Goal: Information Seeking & Learning: Learn about a topic

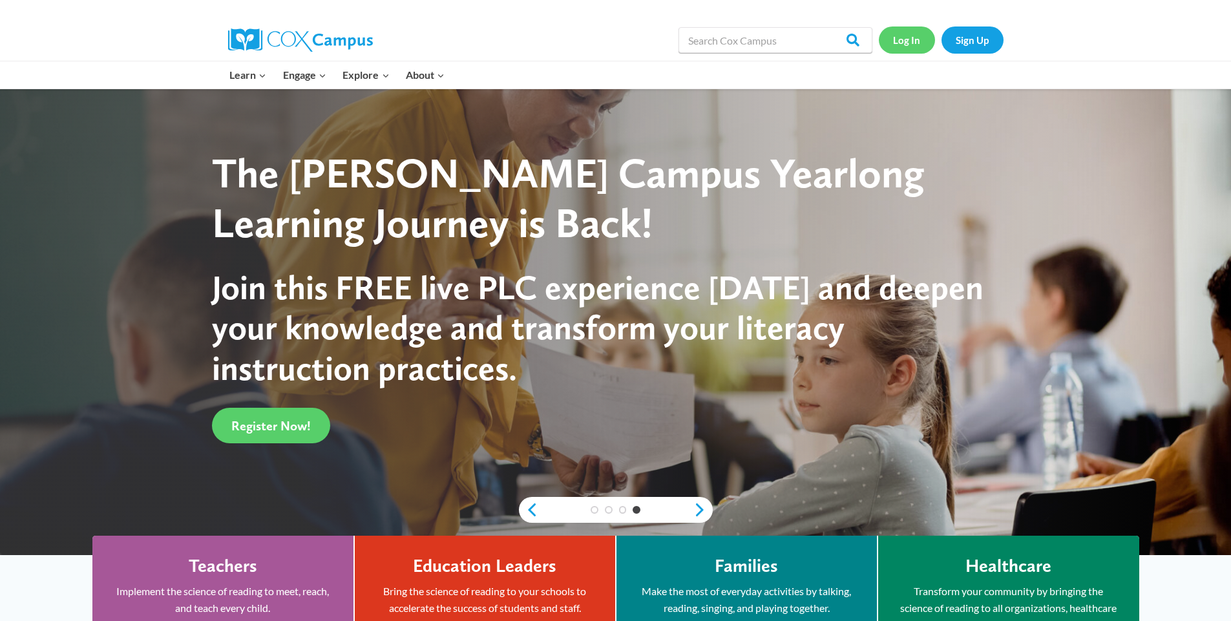
click at [888, 40] on link "Log In" at bounding box center [907, 39] width 56 height 26
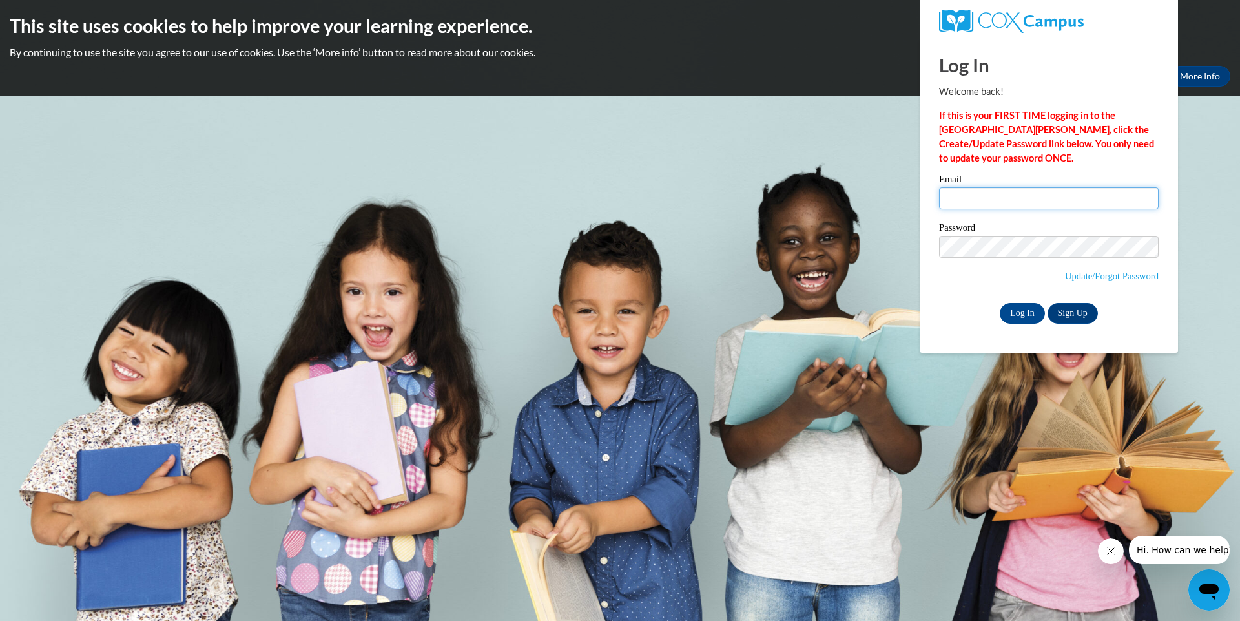
click at [950, 191] on input "Email" at bounding box center [1049, 198] width 220 height 22
type input "bosmar936@gmail.com"
click at [1000, 303] on input "Log In" at bounding box center [1022, 313] width 45 height 21
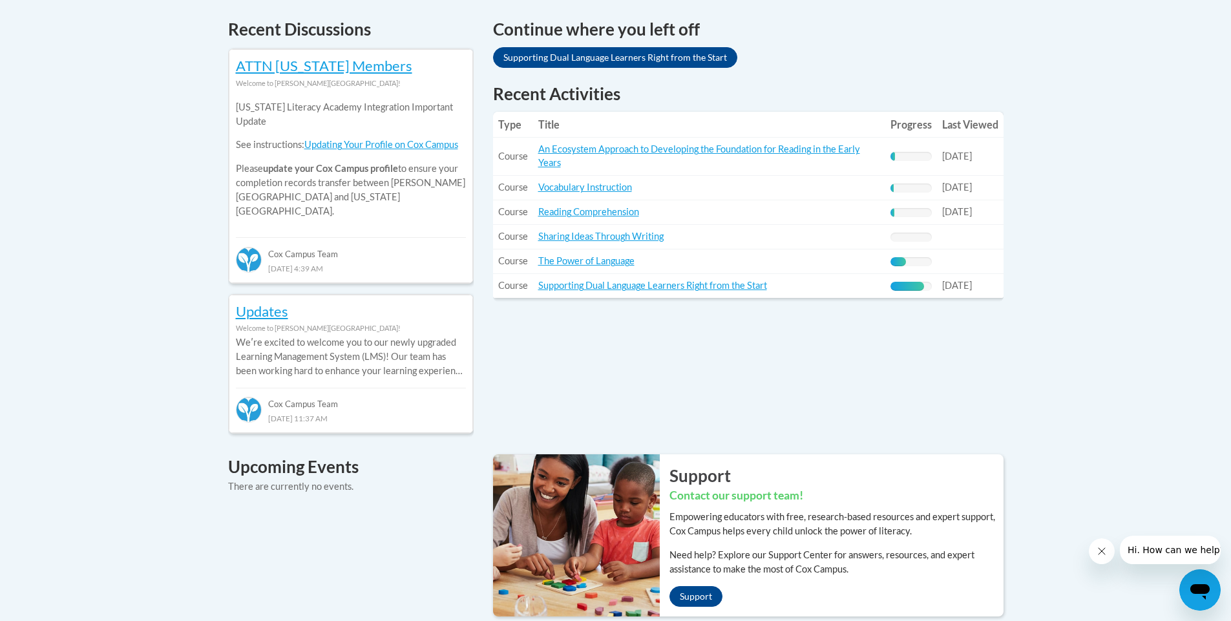
scroll to position [558, 0]
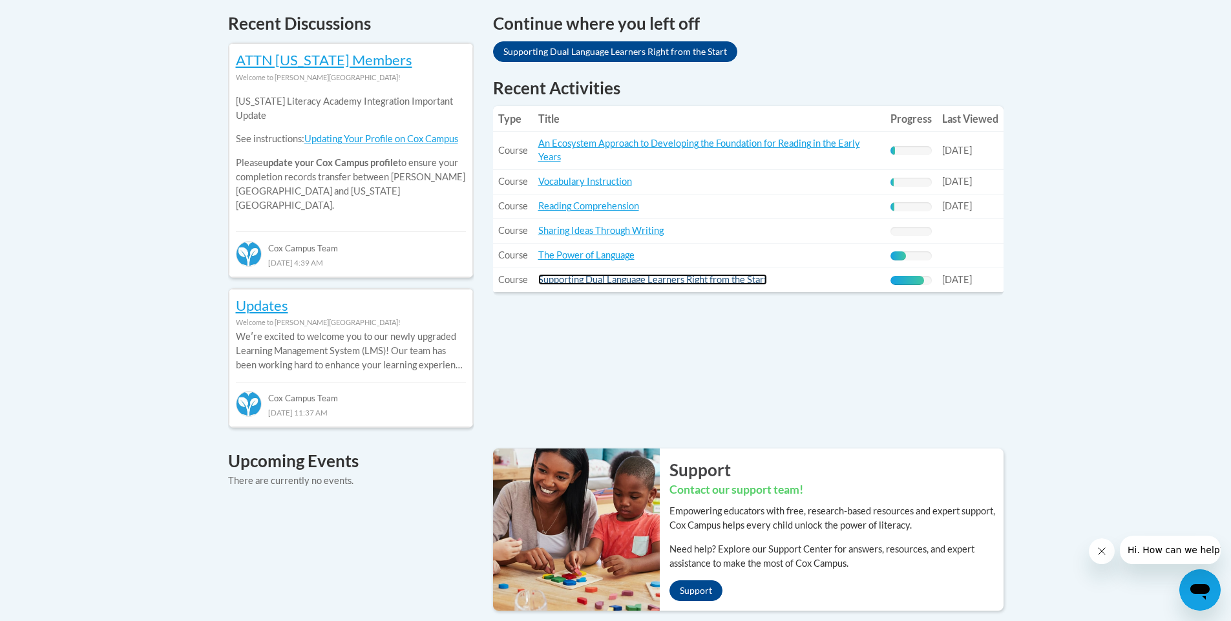
click at [590, 282] on link "Supporting Dual Language Learners Right from the Start" at bounding box center [652, 279] width 229 height 11
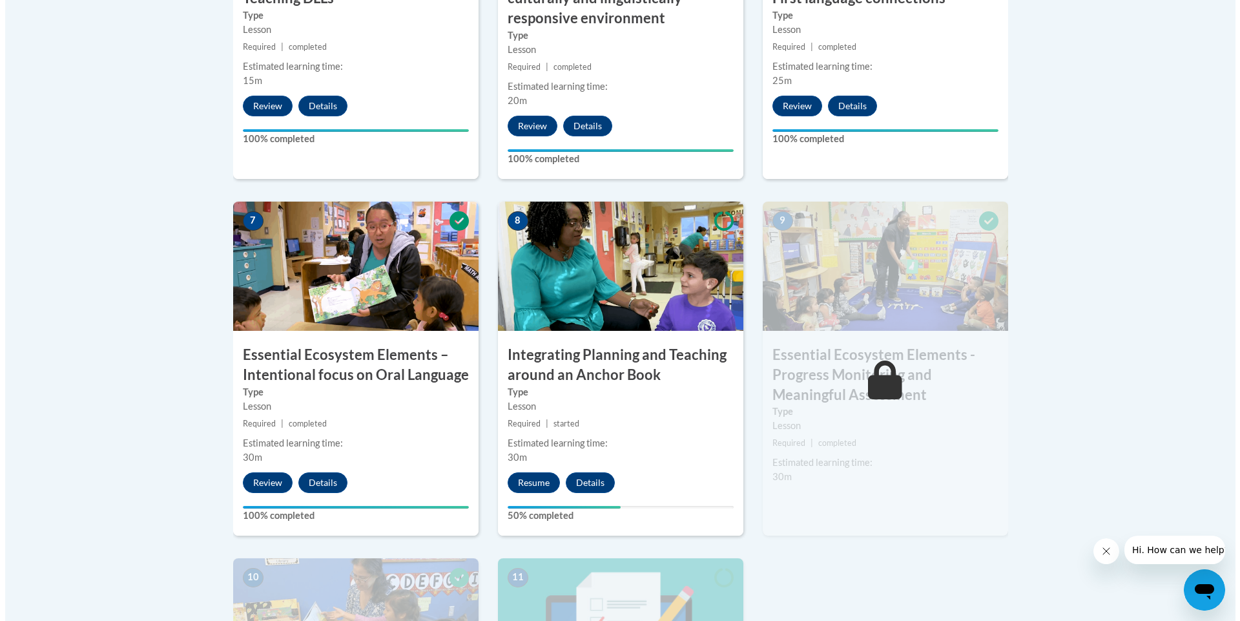
scroll to position [1024, 0]
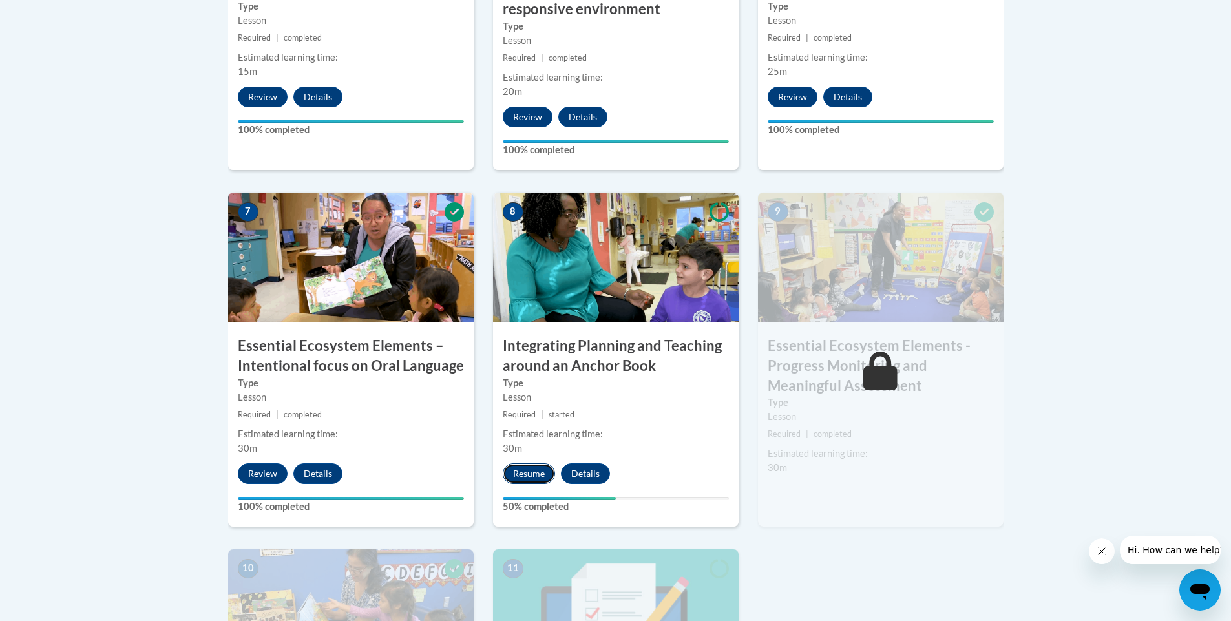
click at [514, 476] on button "Resume" at bounding box center [529, 473] width 52 height 21
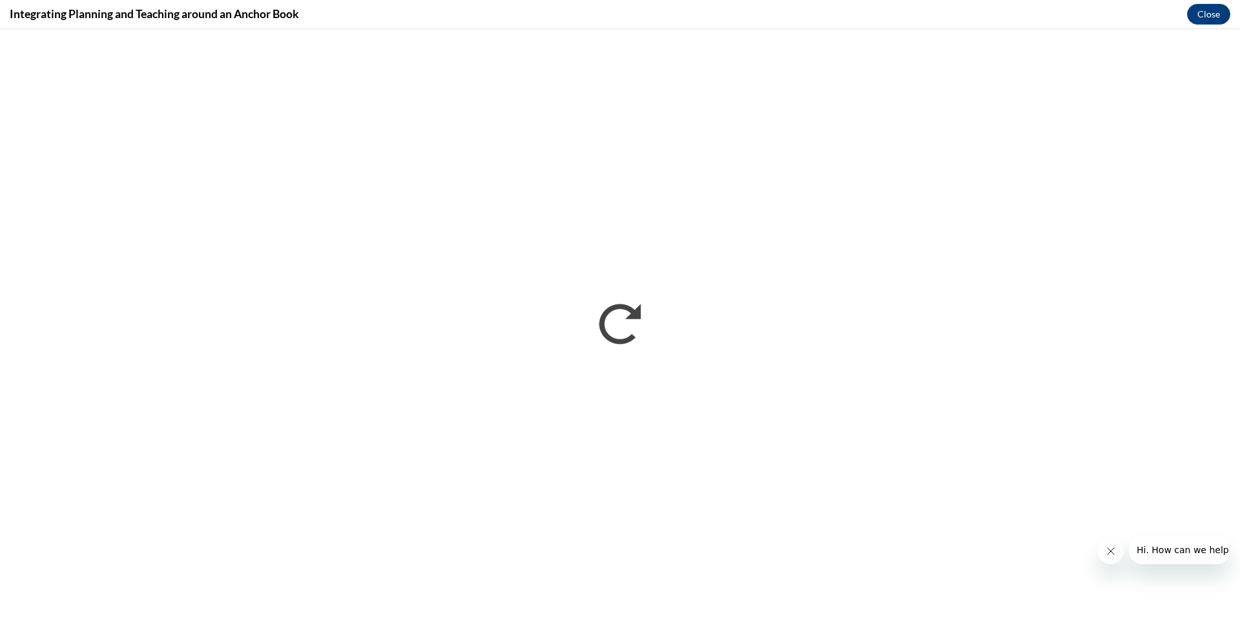
scroll to position [0, 0]
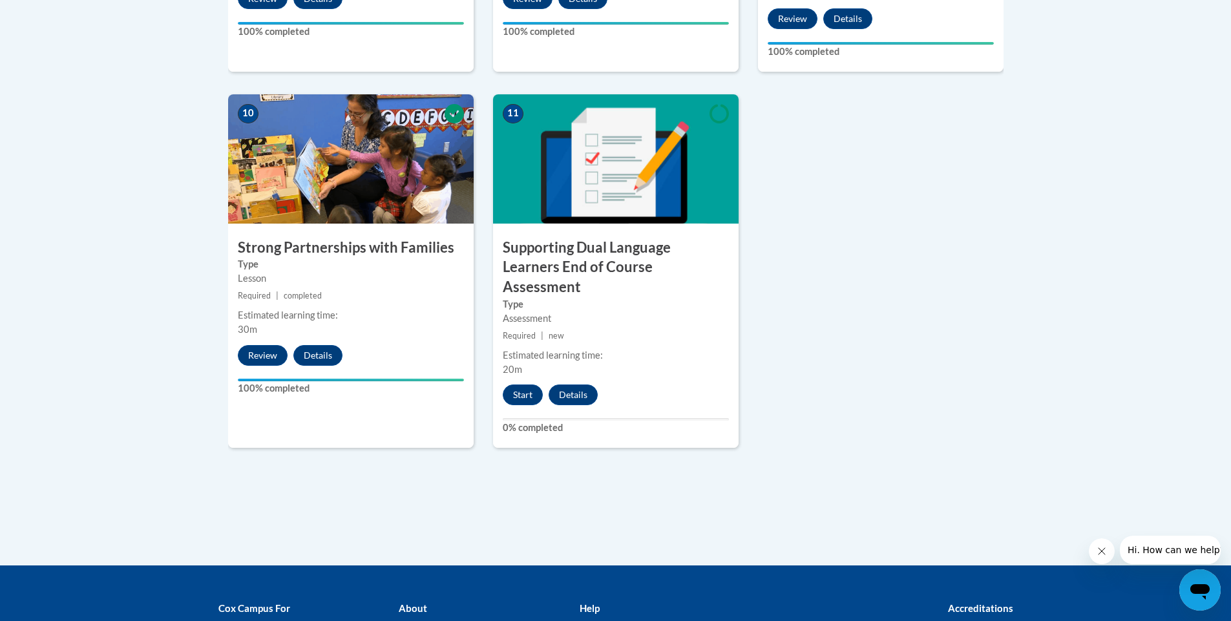
scroll to position [1490, 0]
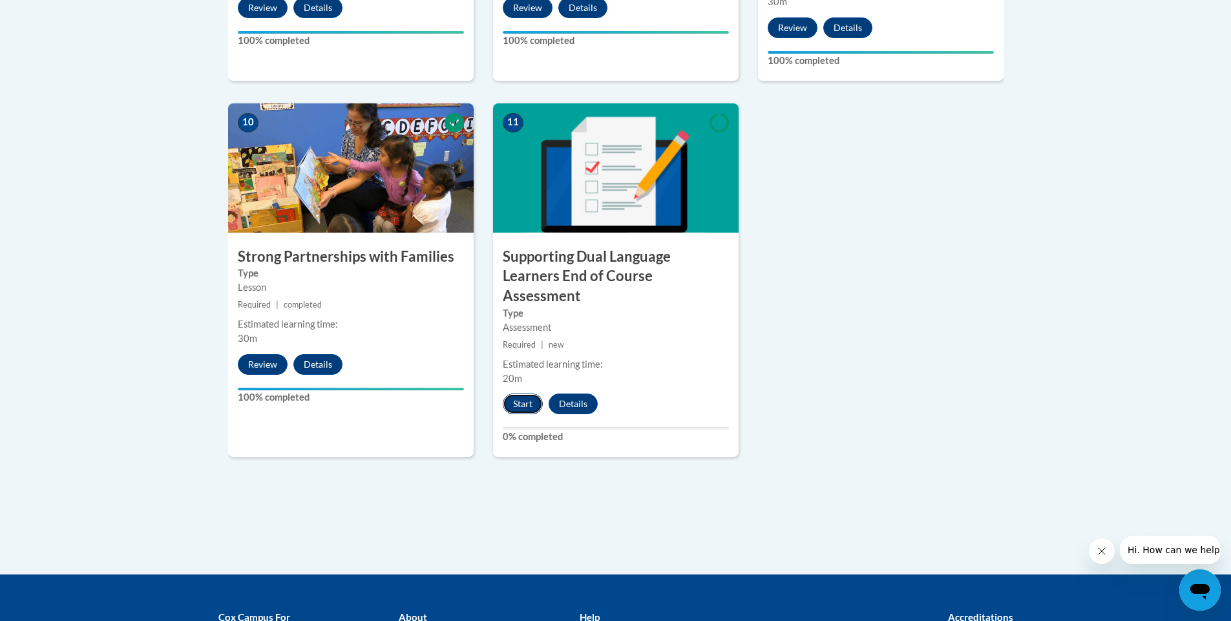
click at [521, 393] on button "Start" at bounding box center [523, 403] width 40 height 21
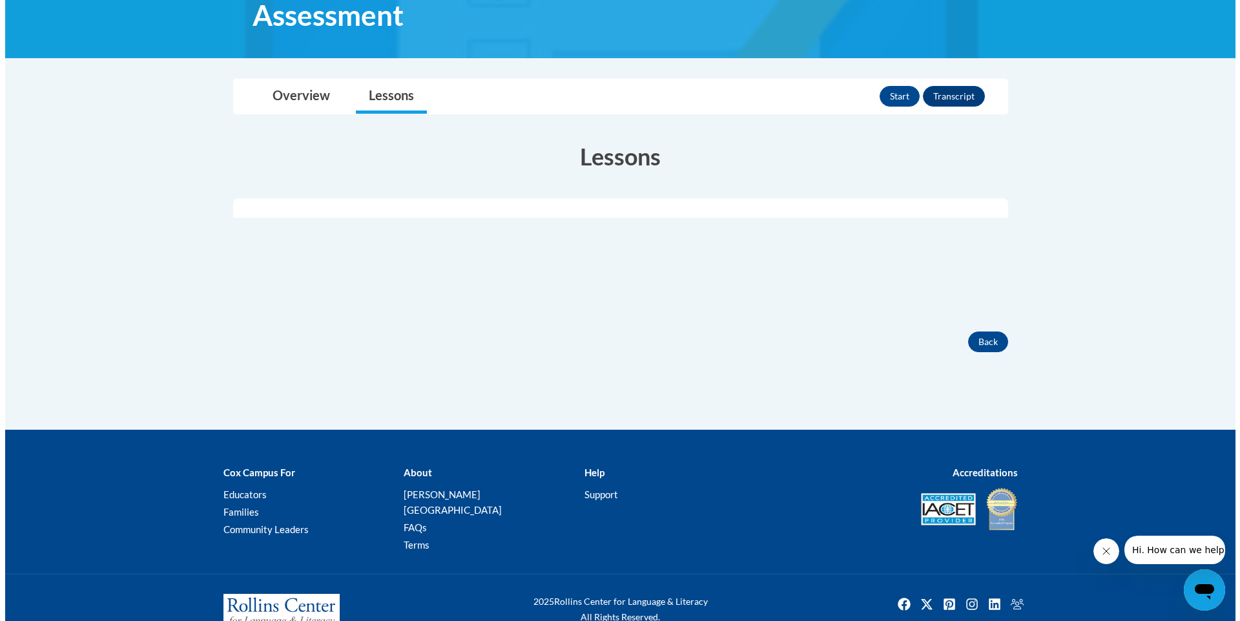
scroll to position [279, 0]
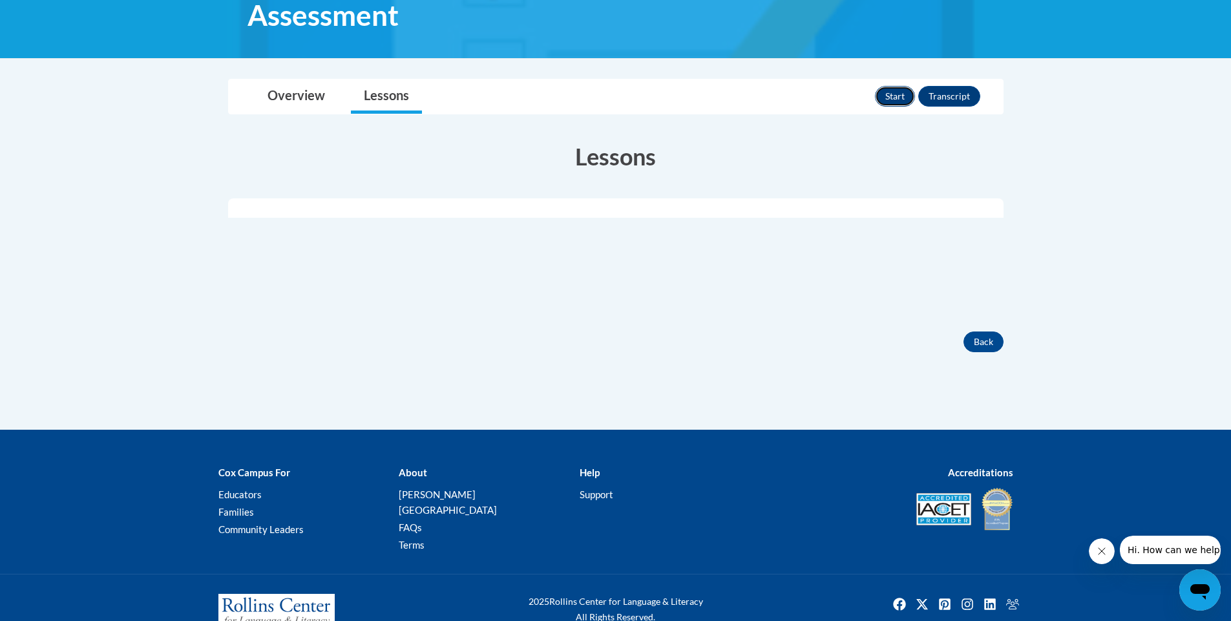
click at [905, 103] on button "Start" at bounding box center [895, 96] width 40 height 21
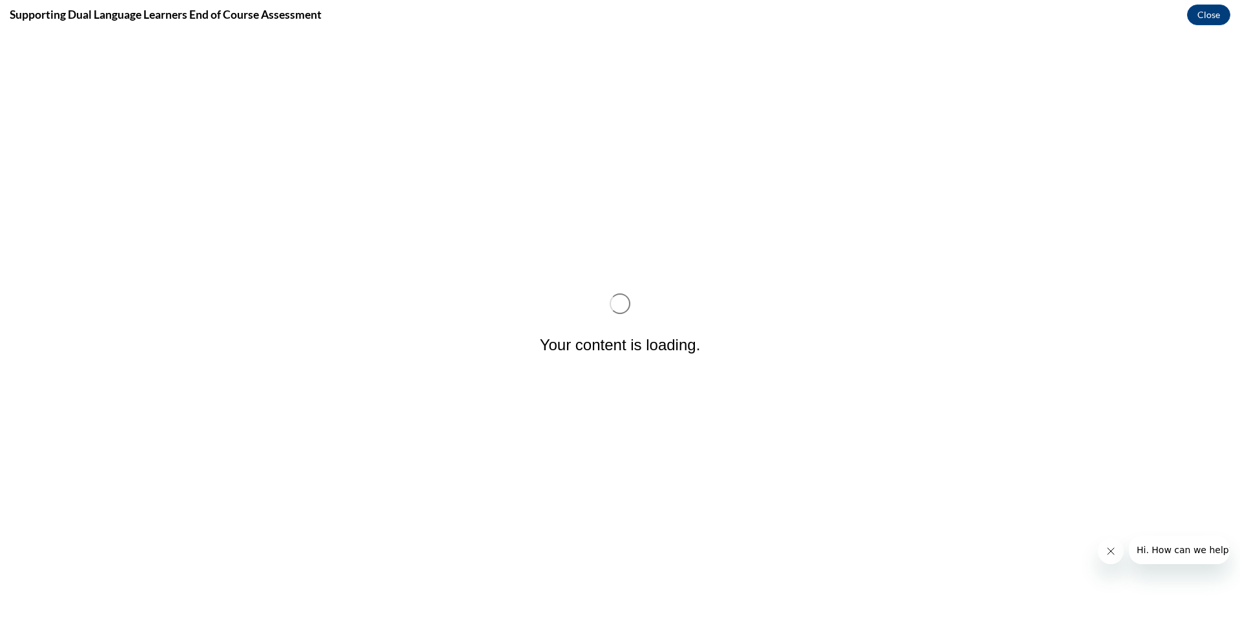
scroll to position [0, 0]
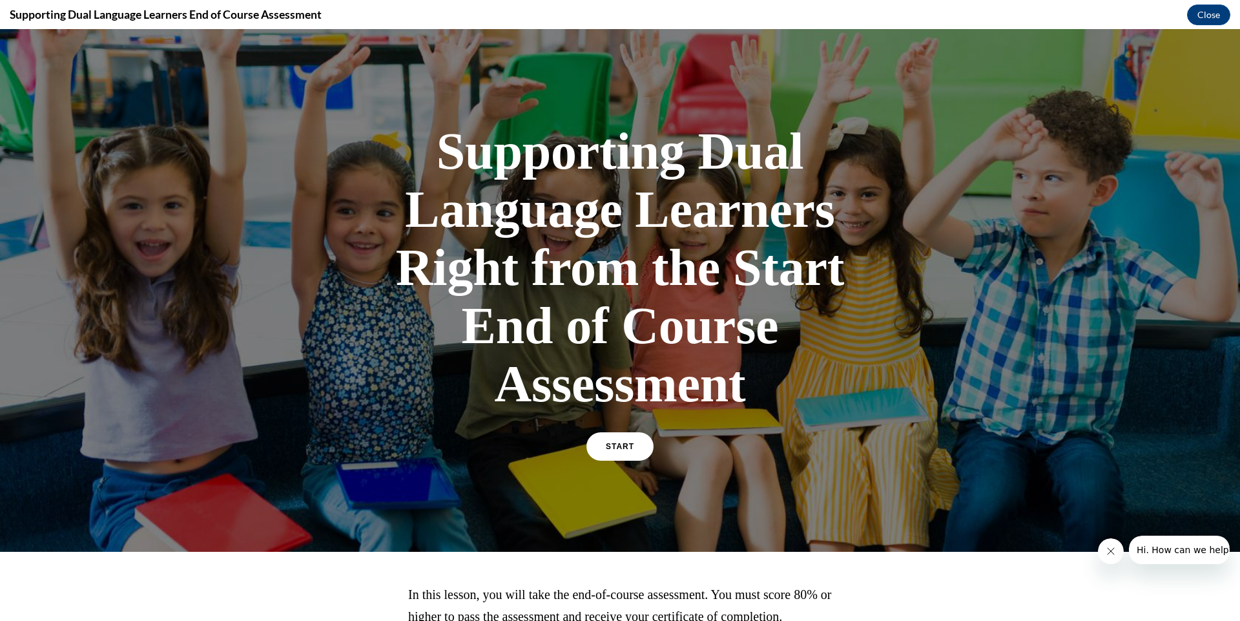
click at [608, 465] on div "START" at bounding box center [620, 451] width 67 height 39
click at [608, 440] on link "START" at bounding box center [620, 447] width 70 height 30
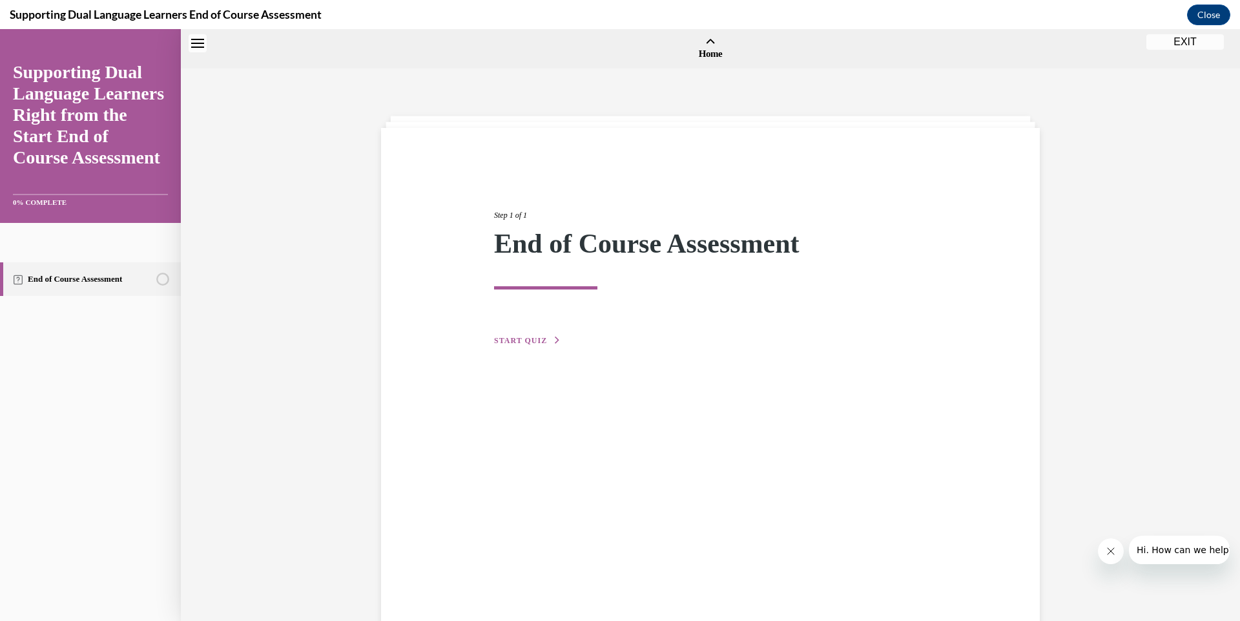
scroll to position [40, 0]
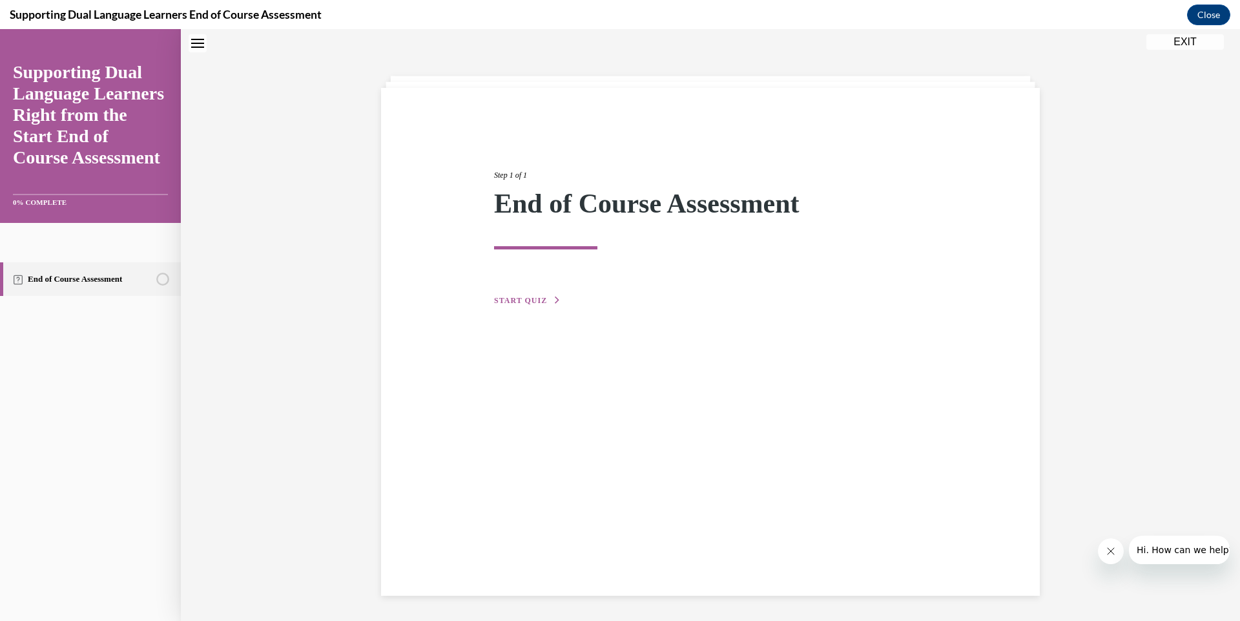
click at [527, 295] on button "START QUIZ" at bounding box center [527, 301] width 67 height 12
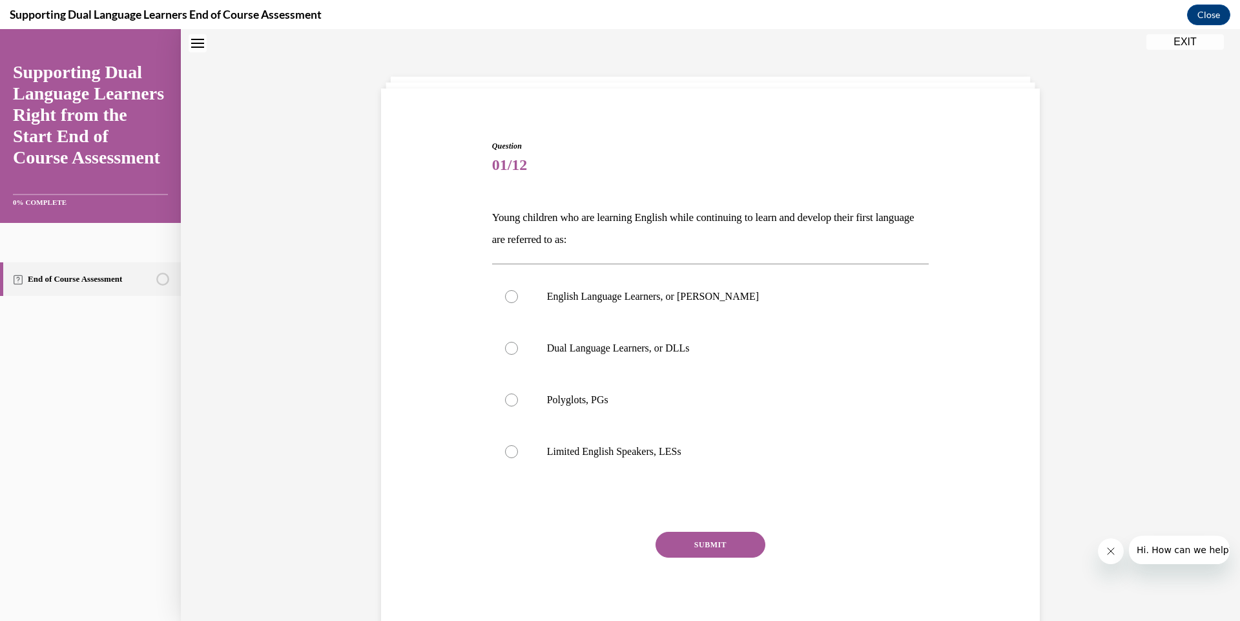
scroll to position [39, 0]
click at [540, 370] on label "Dual Language Learners, or DLLs" at bounding box center [710, 348] width 437 height 52
click at [518, 355] on input "Dual Language Learners, or DLLs" at bounding box center [511, 348] width 13 height 13
radio input "true"
click at [745, 561] on div "SUBMIT" at bounding box center [710, 564] width 437 height 65
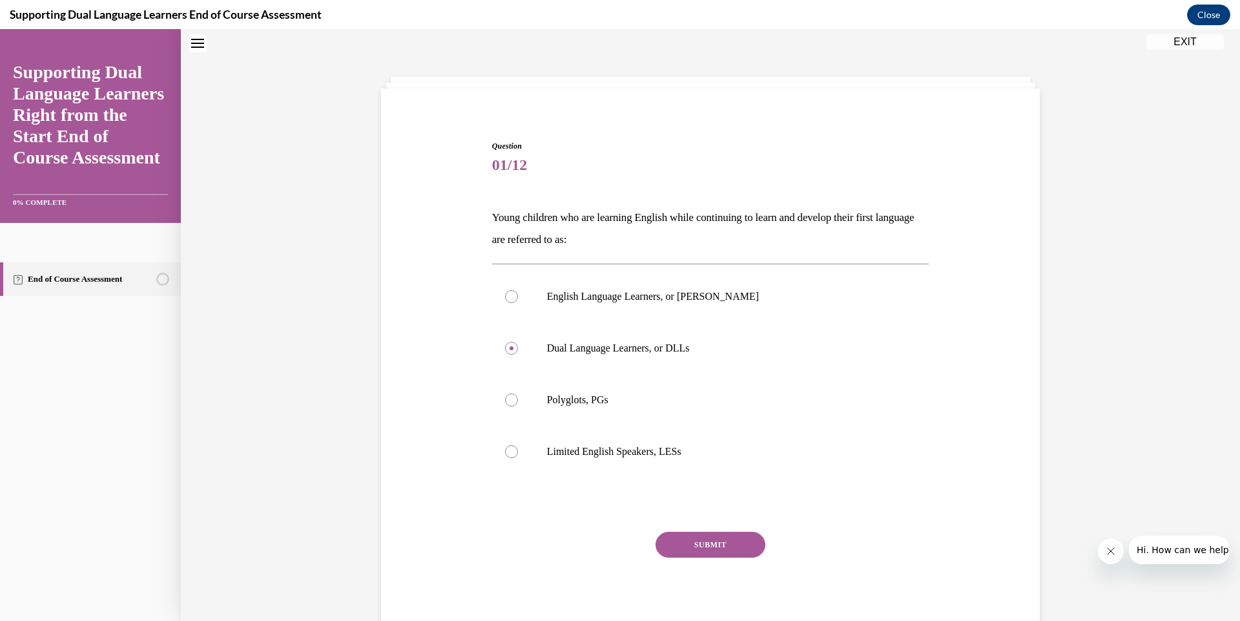
click at [713, 548] on button "SUBMIT" at bounding box center [711, 545] width 110 height 26
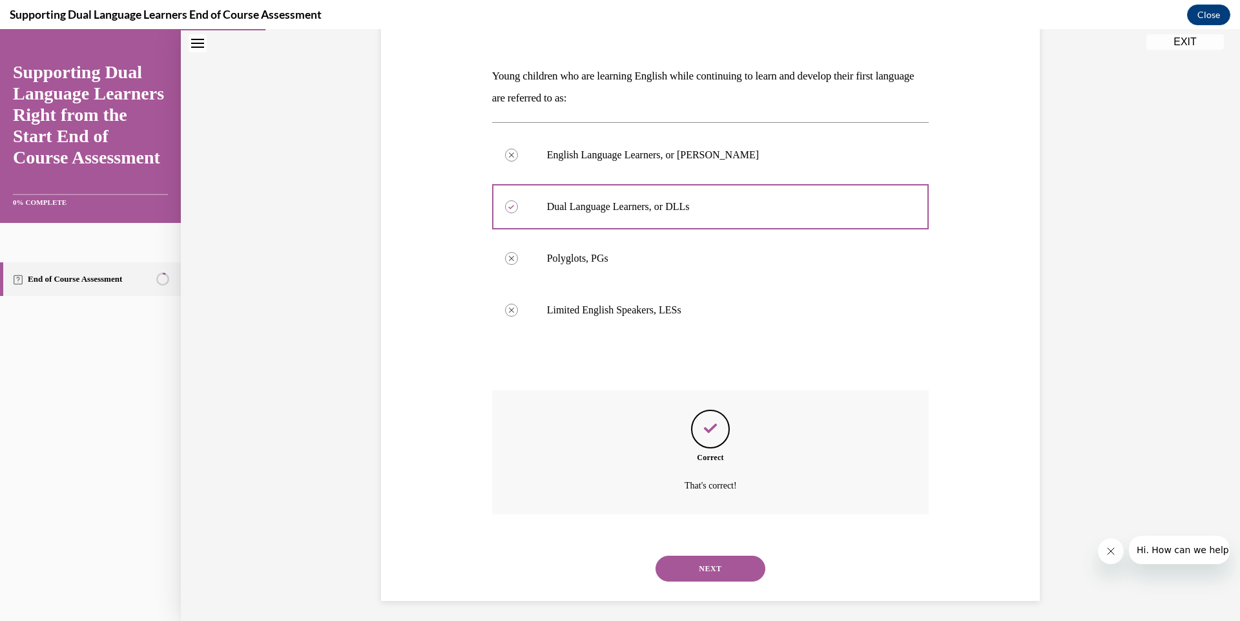
scroll to position [187, 0]
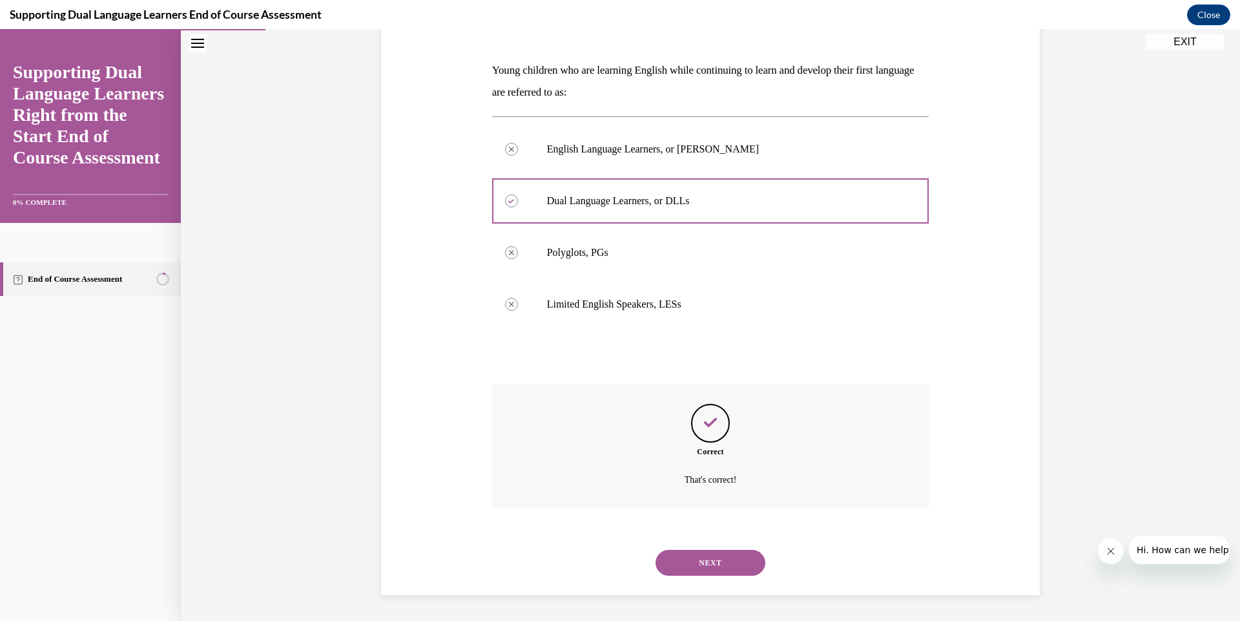
click at [704, 565] on button "NEXT" at bounding box center [711, 563] width 110 height 26
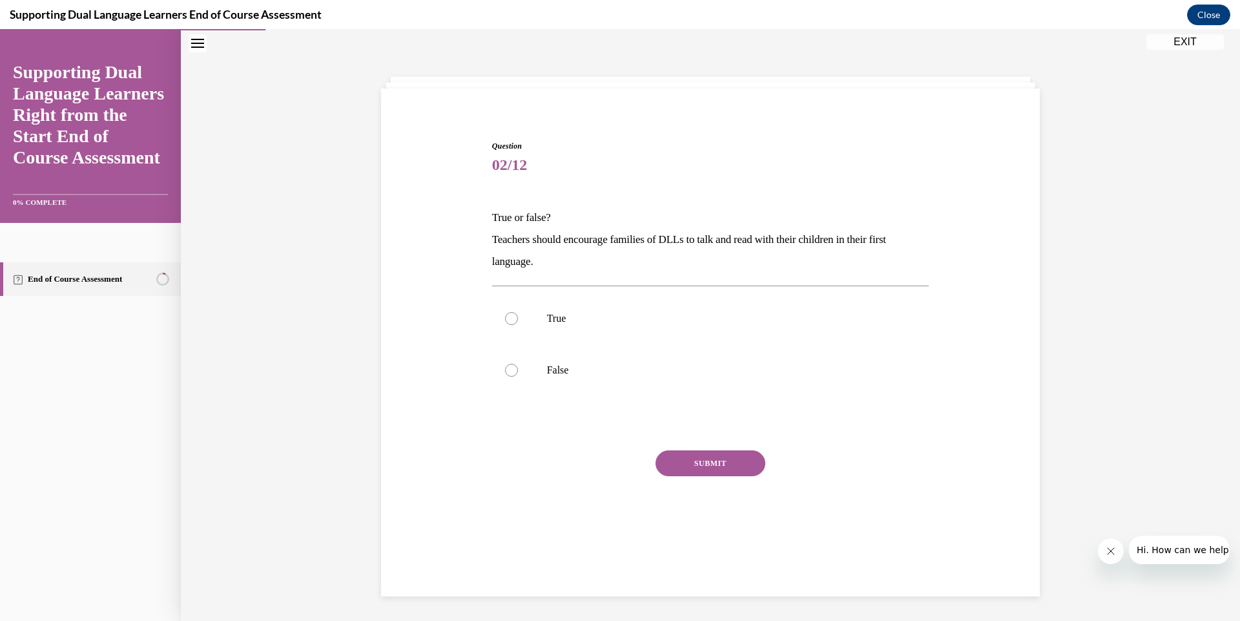
scroll to position [39, 0]
click at [519, 319] on label "True" at bounding box center [710, 319] width 437 height 52
click at [518, 319] on input "True" at bounding box center [511, 318] width 13 height 13
radio input "true"
click at [702, 461] on button "SUBMIT" at bounding box center [711, 463] width 110 height 26
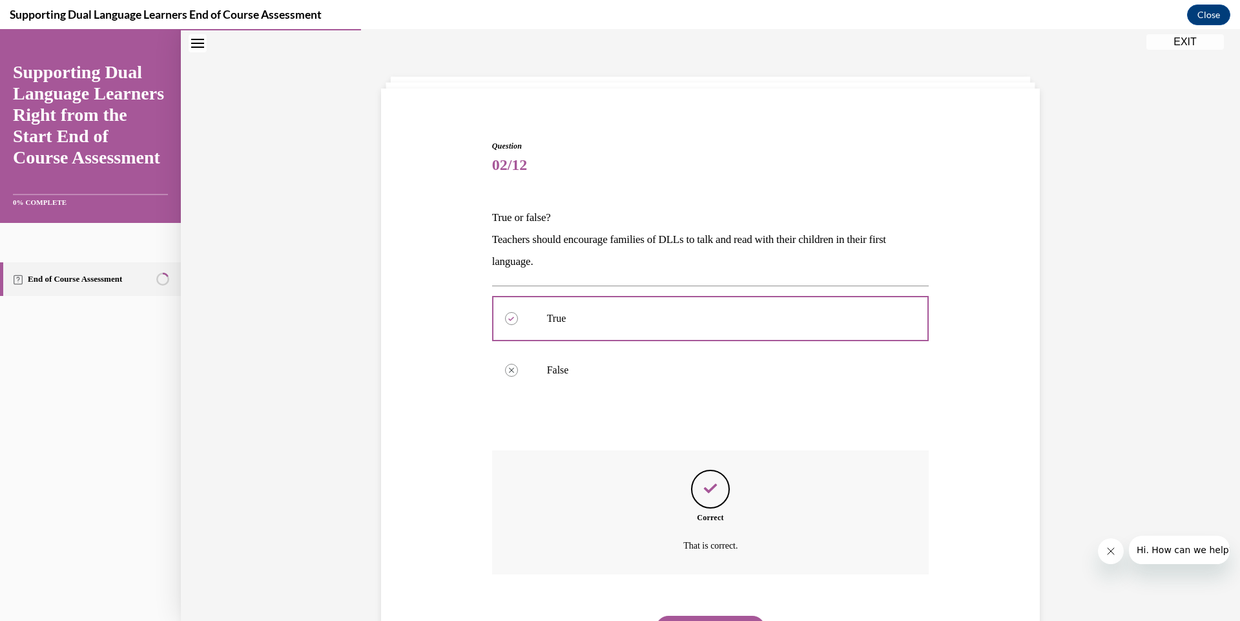
scroll to position [105, 0]
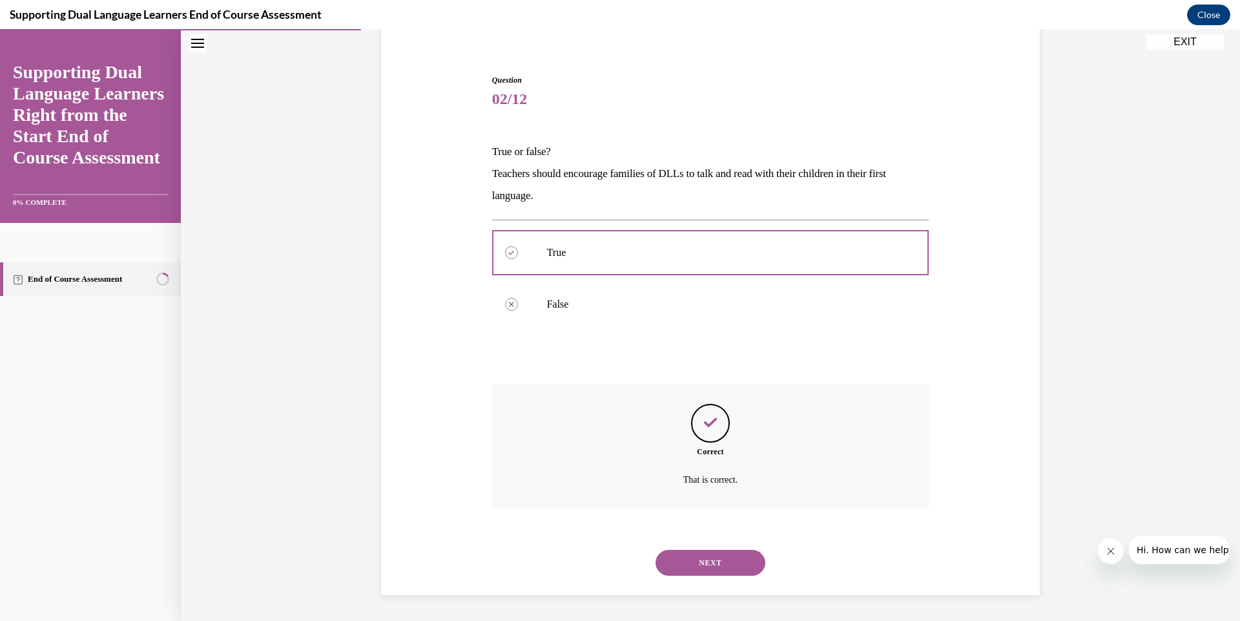
click at [709, 571] on button "NEXT" at bounding box center [711, 563] width 110 height 26
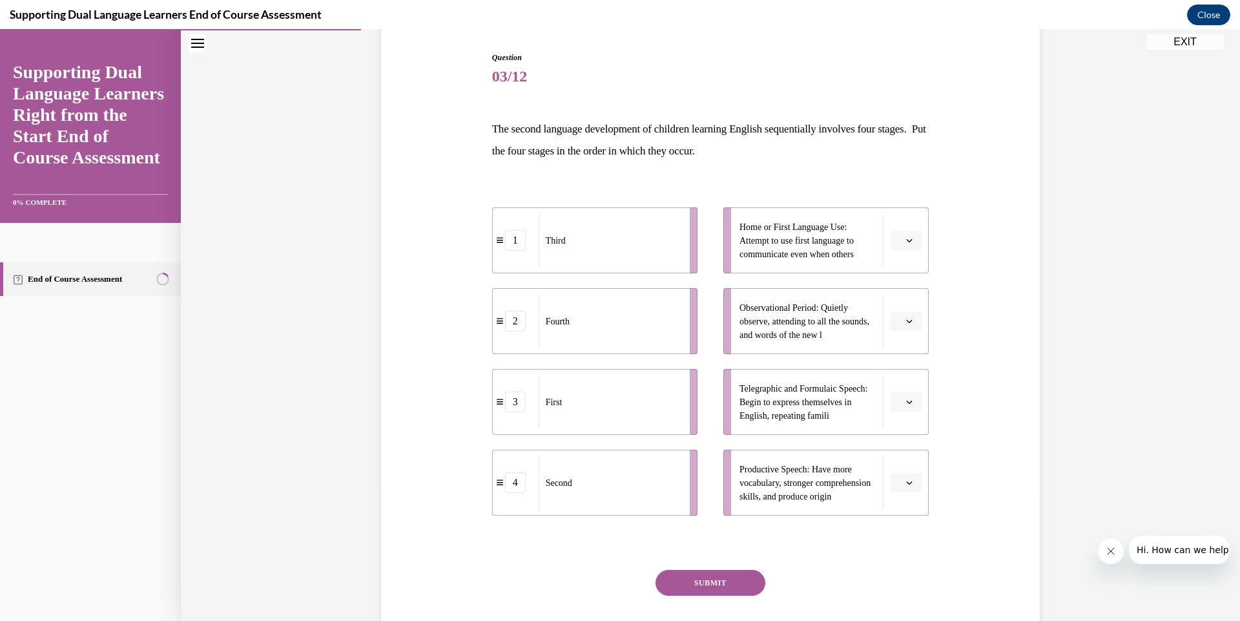
scroll to position [209, 0]
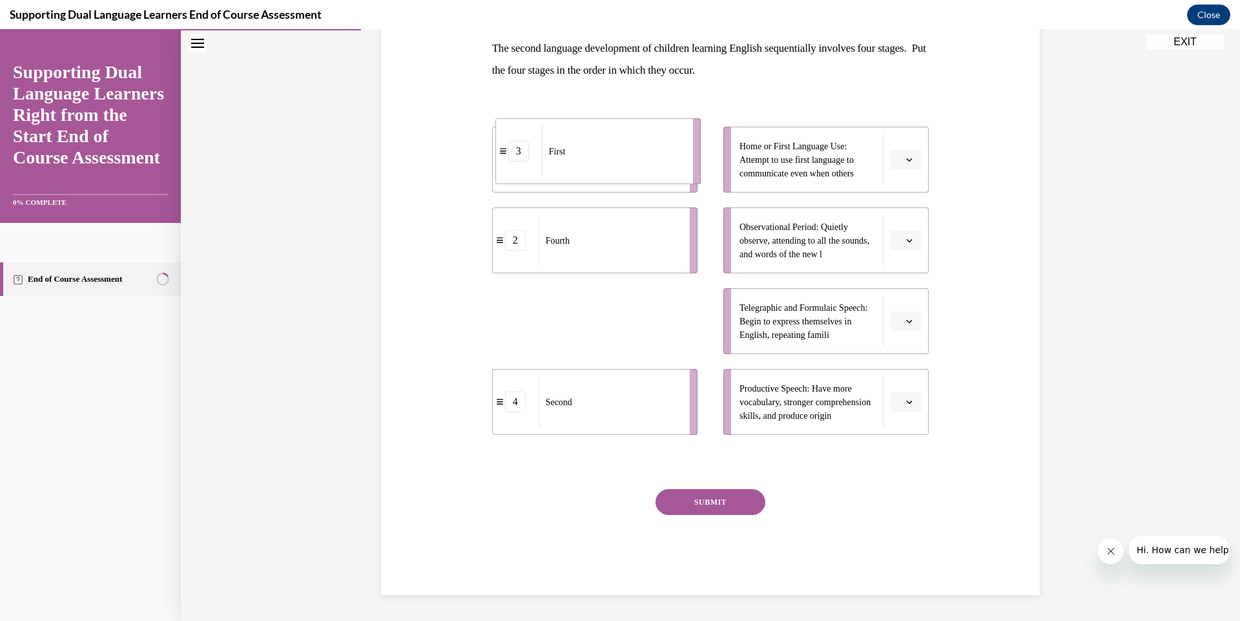
drag, startPoint x: 568, startPoint y: 325, endPoint x: 571, endPoint y: 152, distance: 172.5
click at [571, 152] on div "First" at bounding box center [613, 151] width 143 height 52
click at [676, 519] on div "SUBMIT" at bounding box center [710, 521] width 437 height 65
click at [673, 508] on button "SUBMIT" at bounding box center [711, 502] width 110 height 26
click at [898, 399] on button "button" at bounding box center [906, 401] width 32 height 19
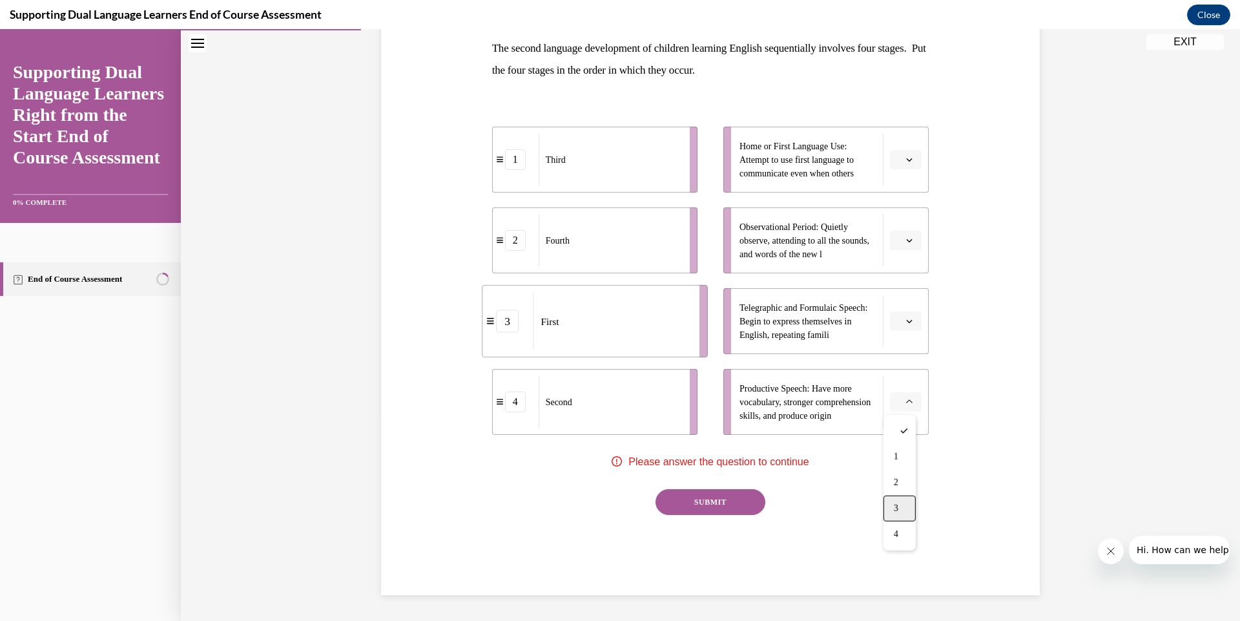
click at [896, 512] on span "3" at bounding box center [896, 508] width 5 height 10
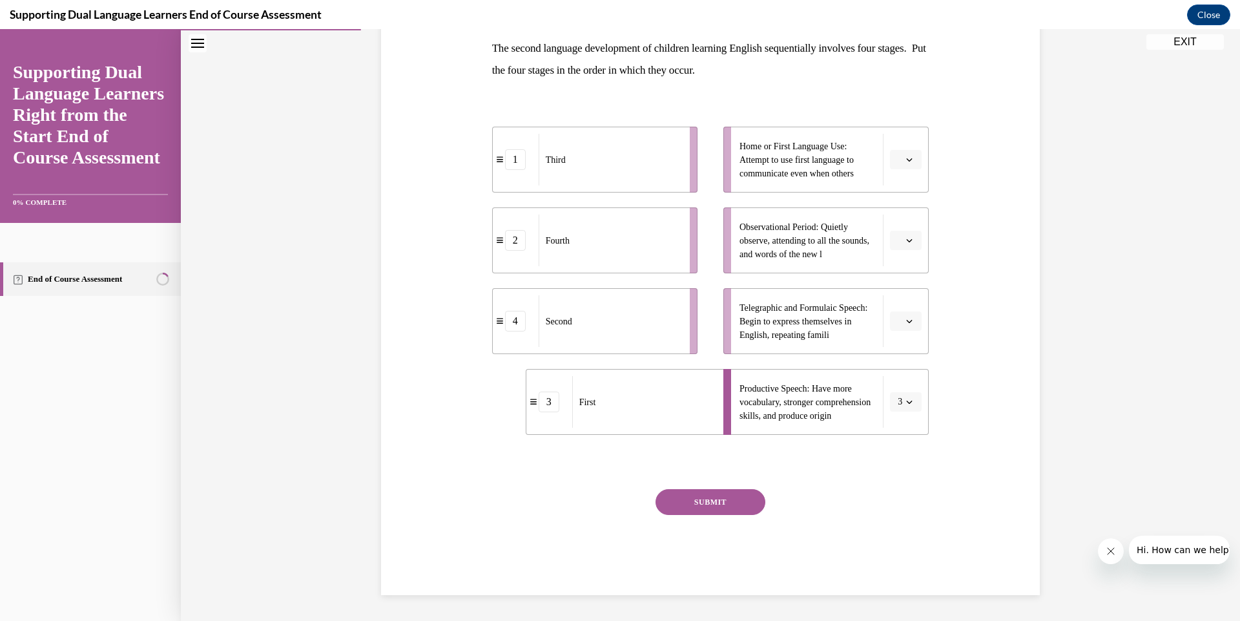
click at [902, 326] on button "button" at bounding box center [906, 320] width 32 height 19
click at [899, 457] on span "4" at bounding box center [896, 453] width 5 height 10
click at [893, 251] on li "Observational Period: Quietly observe, attending to all the sounds, and words o…" at bounding box center [826, 240] width 205 height 66
click at [906, 243] on icon "button" at bounding box center [909, 240] width 6 height 6
click at [893, 292] on div "1" at bounding box center [900, 295] width 32 height 26
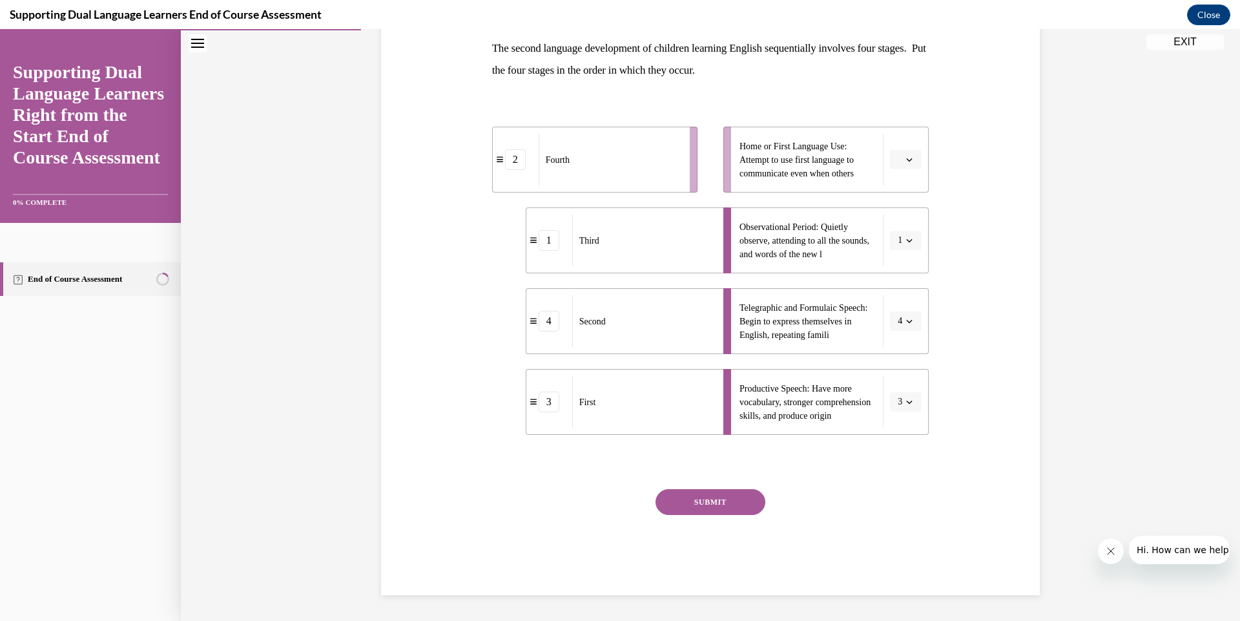
click at [894, 169] on li "Home or First Language Use: Attempt to use first language to communicate even w…" at bounding box center [826, 160] width 205 height 66
click at [898, 163] on span "Please select an option" at bounding box center [900, 159] width 5 height 13
click at [895, 237] on span "2" at bounding box center [896, 240] width 5 height 10
click at [691, 524] on div "SUBMIT" at bounding box center [710, 521] width 437 height 65
click at [691, 499] on button "SUBMIT" at bounding box center [711, 502] width 110 height 26
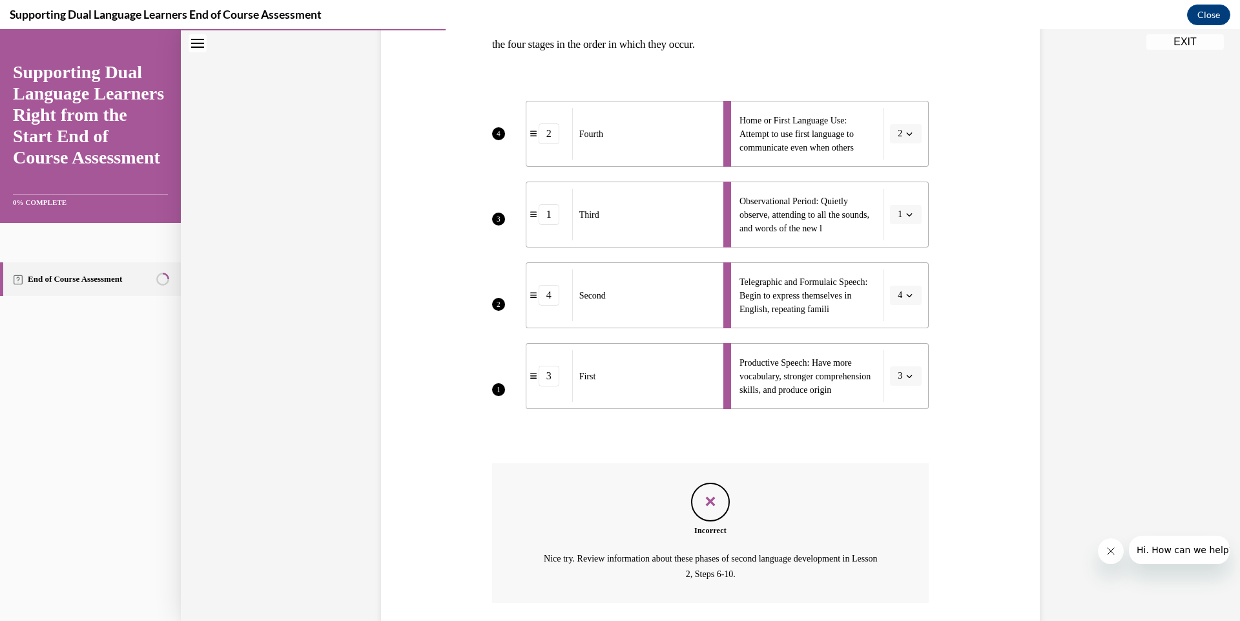
scroll to position [329, 0]
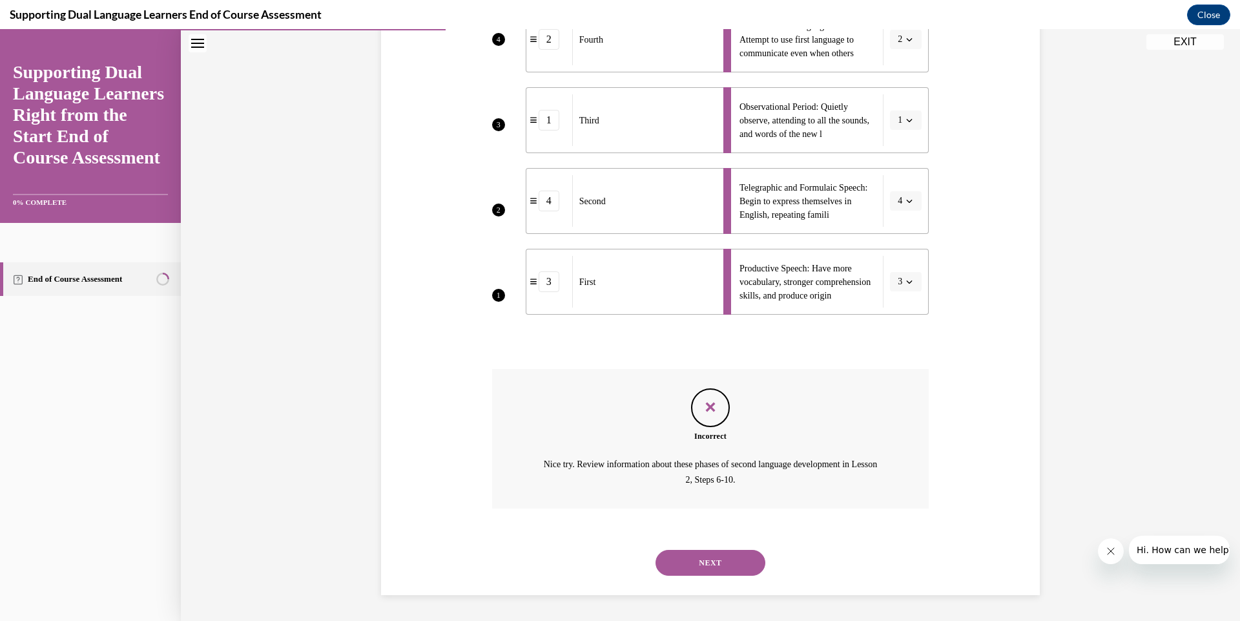
click at [696, 565] on button "NEXT" at bounding box center [711, 563] width 110 height 26
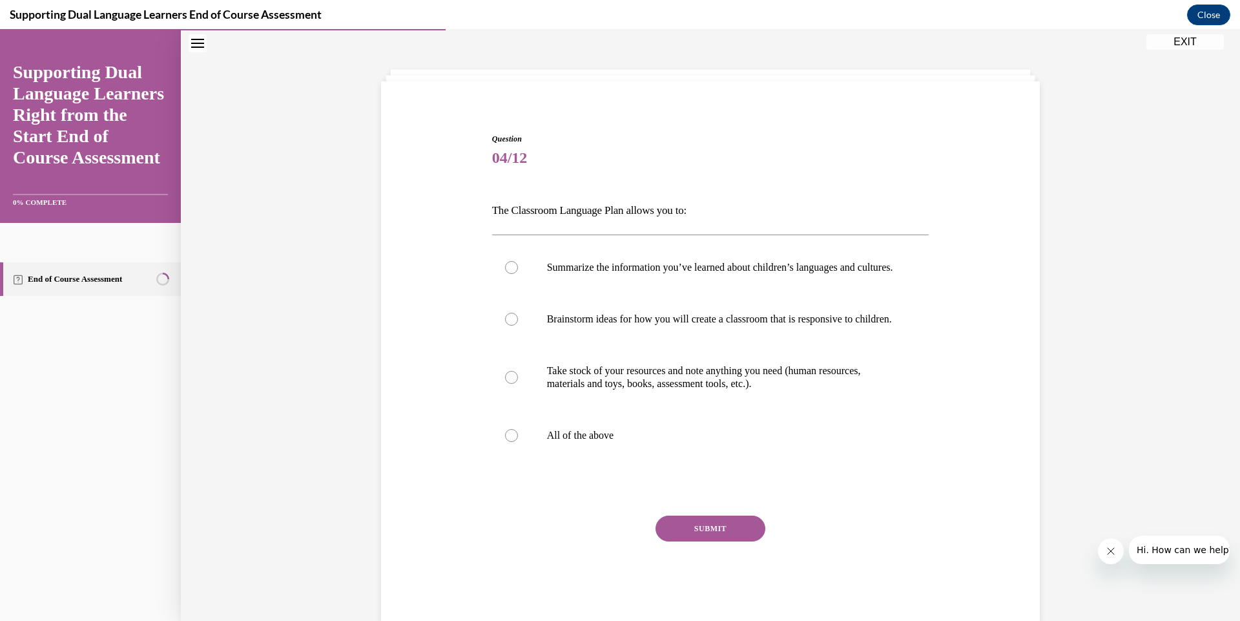
scroll to position [39, 0]
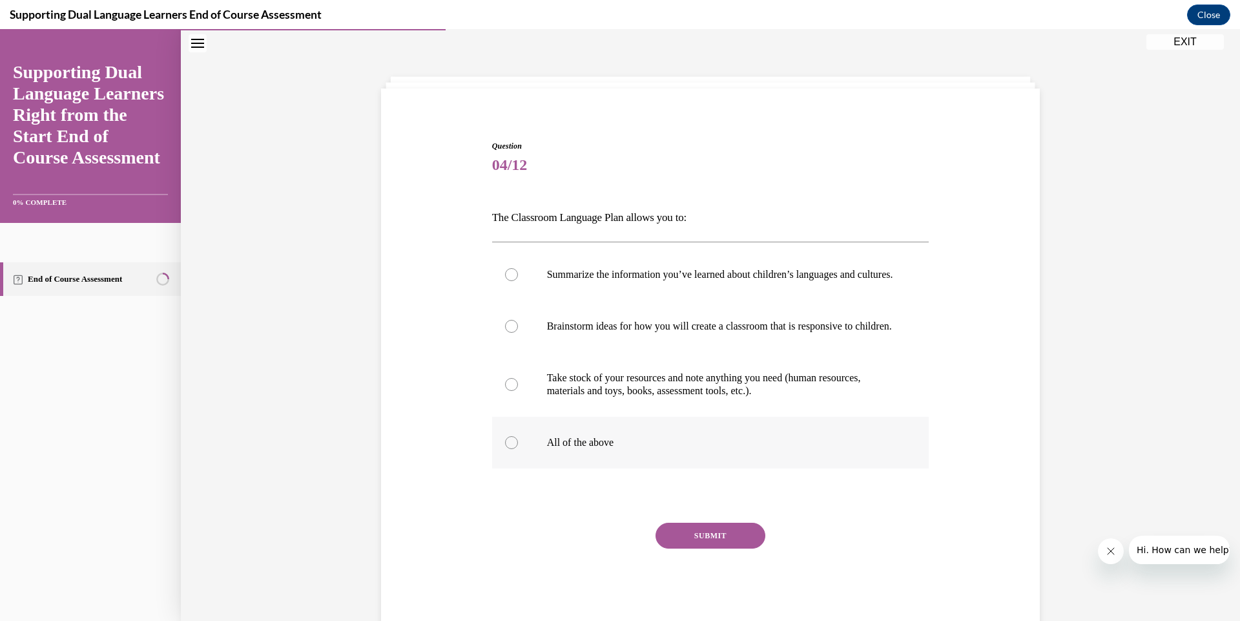
click at [557, 449] on p "All of the above" at bounding box center [722, 442] width 350 height 13
click at [518, 449] on input "All of the above" at bounding box center [511, 442] width 13 height 13
radio input "true"
click at [697, 549] on button "SUBMIT" at bounding box center [711, 536] width 110 height 26
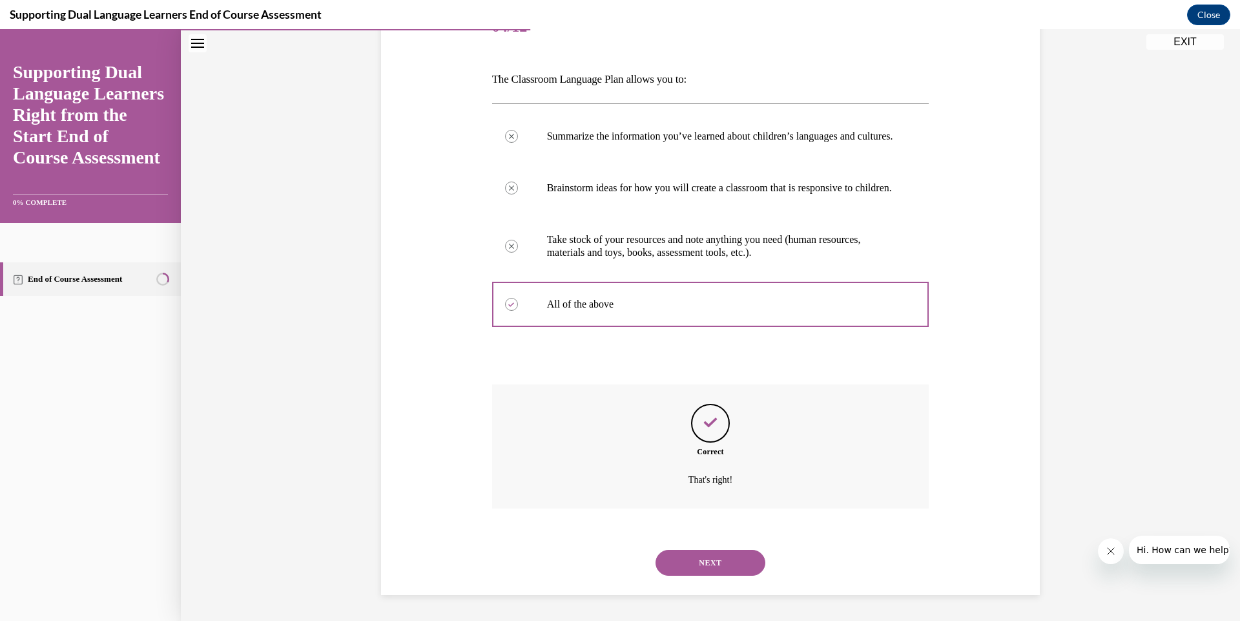
scroll to position [204, 0]
click at [689, 556] on button "NEXT" at bounding box center [711, 563] width 110 height 26
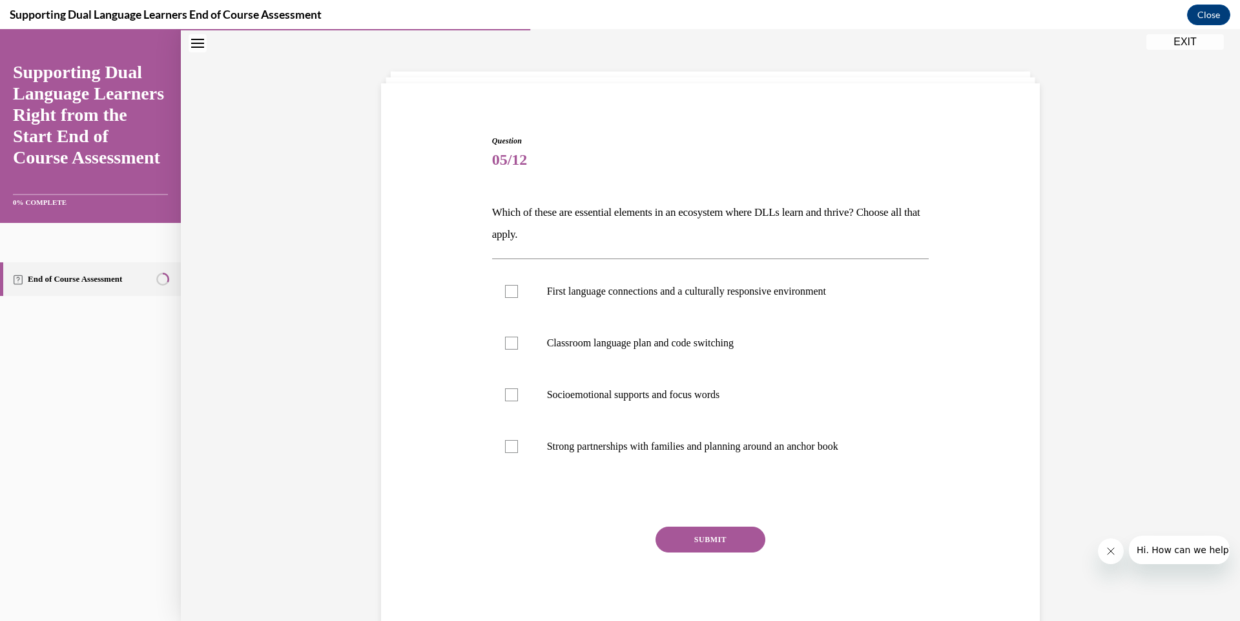
scroll to position [39, 0]
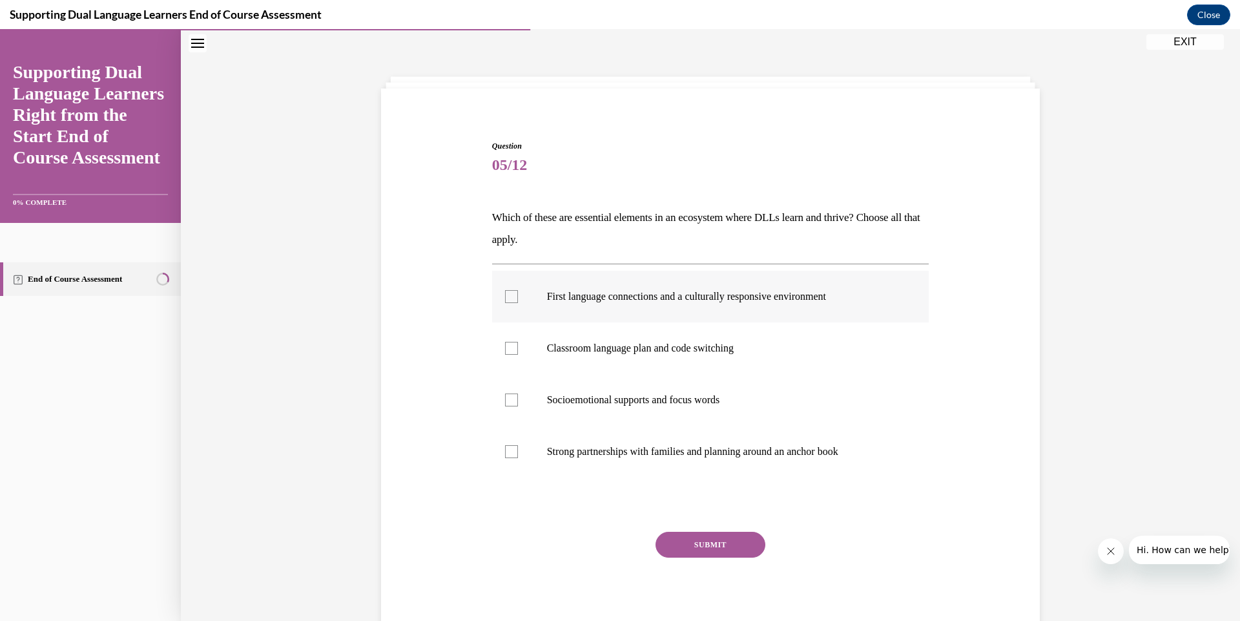
click at [636, 293] on p "First language connections and a culturally responsive environment" at bounding box center [722, 296] width 350 height 13
click at [518, 293] on input "First language connections and a culturally responsive environment" at bounding box center [511, 296] width 13 height 13
checkbox input "true"
click at [693, 550] on button "SUBMIT" at bounding box center [711, 545] width 110 height 26
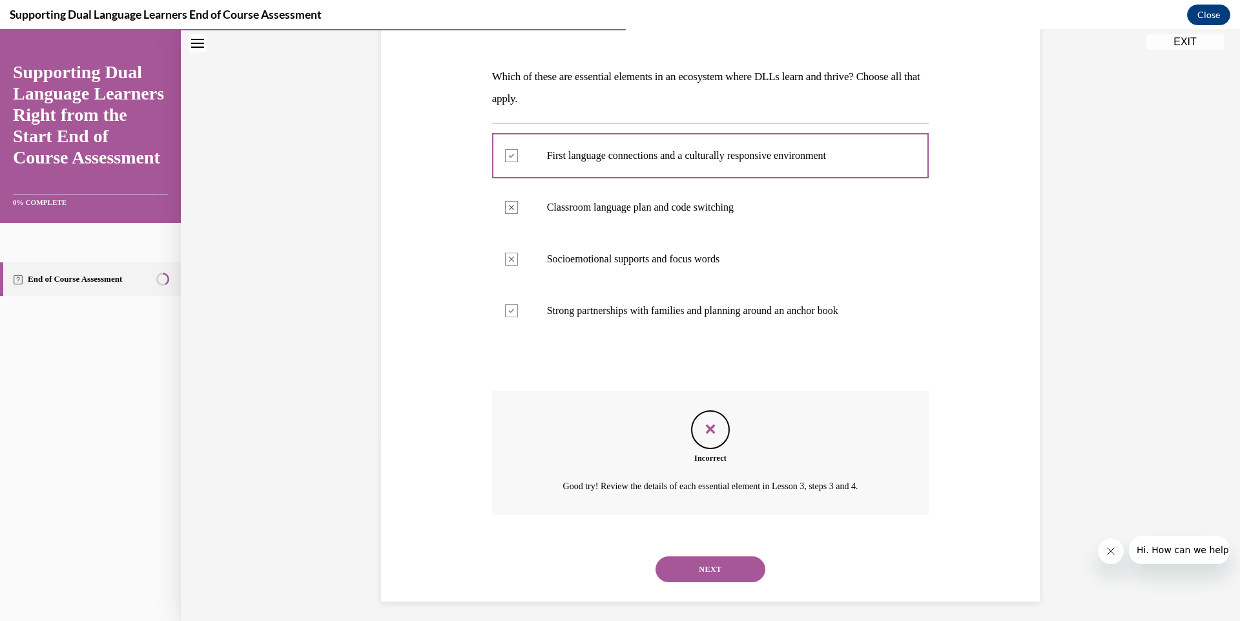
scroll to position [187, 0]
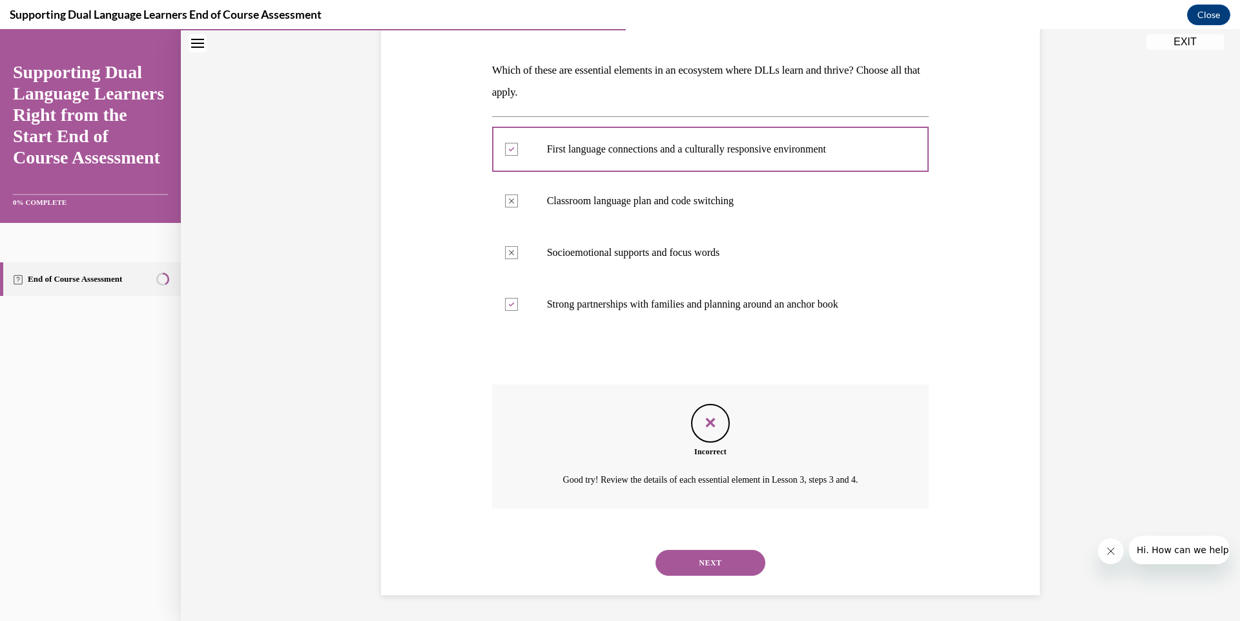
click at [691, 559] on button "NEXT" at bounding box center [711, 563] width 110 height 26
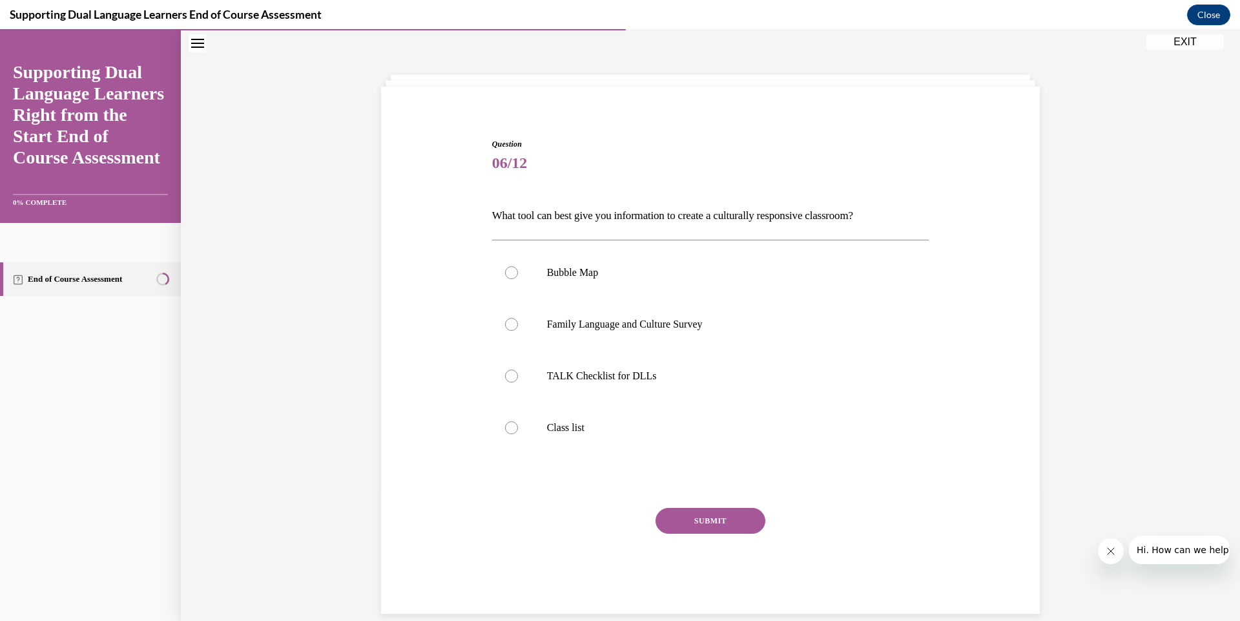
scroll to position [39, 0]
click at [612, 280] on p "Bubble Map" at bounding box center [722, 274] width 350 height 13
click at [518, 280] on input "Bubble Map" at bounding box center [511, 274] width 13 height 13
radio input "true"
click at [704, 517] on button "SUBMIT" at bounding box center [711, 523] width 110 height 26
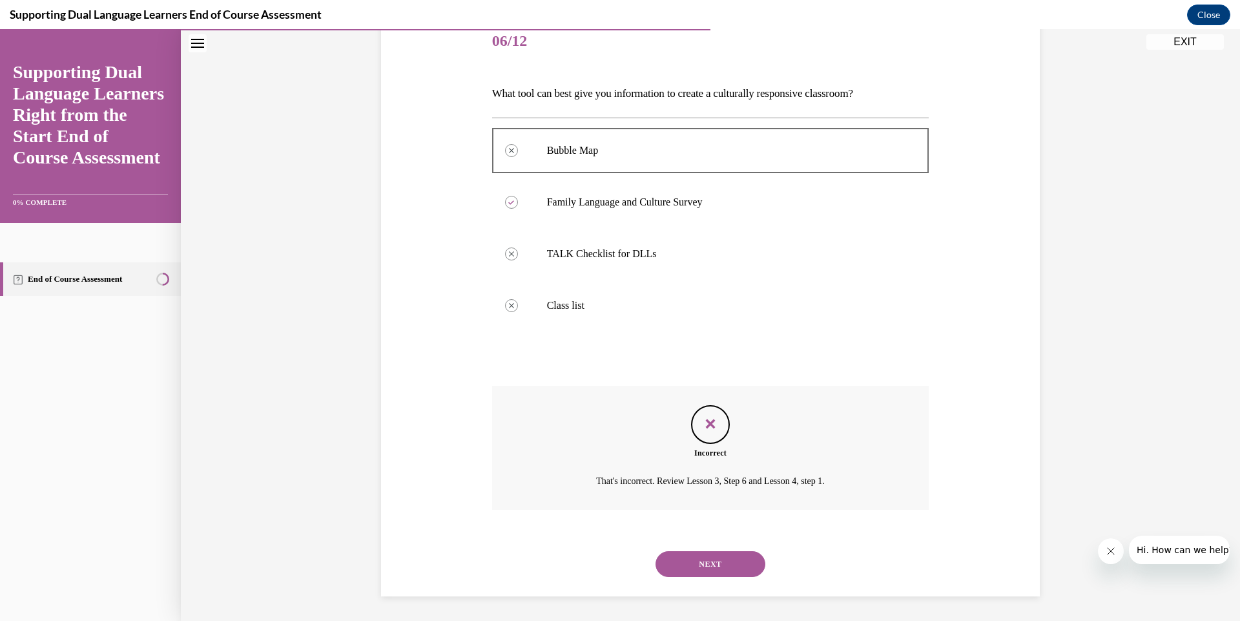
scroll to position [165, 0]
click at [693, 552] on button "NEXT" at bounding box center [711, 563] width 110 height 26
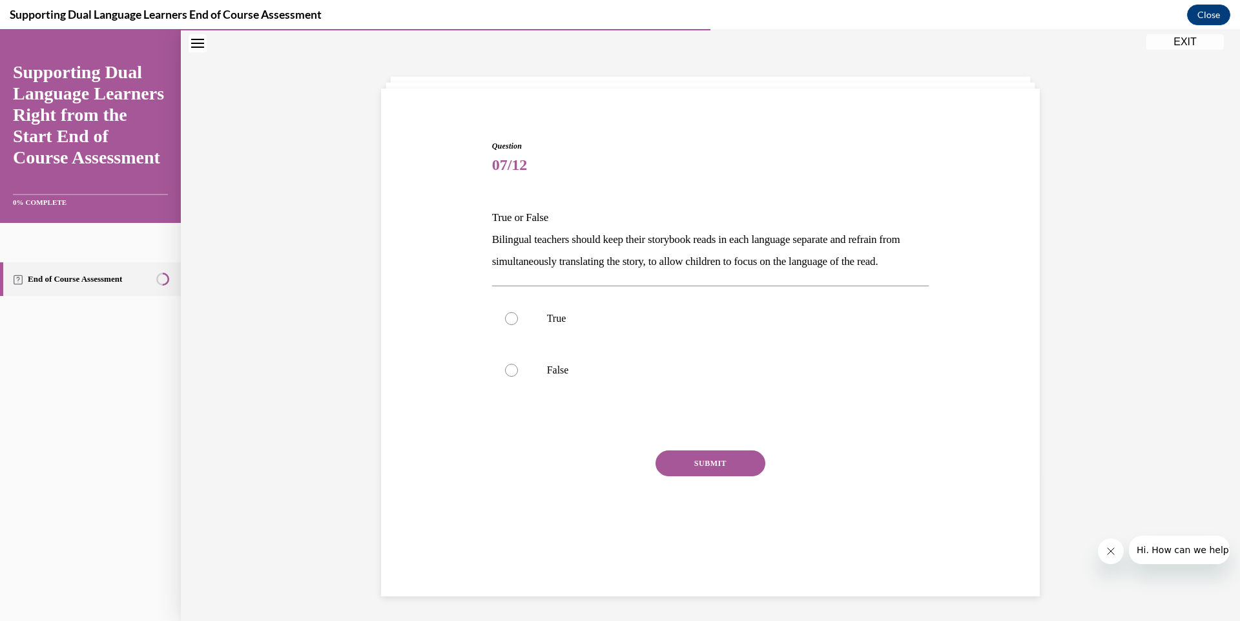
scroll to position [39, 0]
click at [575, 325] on p "True" at bounding box center [722, 318] width 350 height 13
click at [518, 325] on input "True" at bounding box center [511, 318] width 13 height 13
radio input "true"
click at [654, 396] on label "False" at bounding box center [710, 370] width 437 height 52
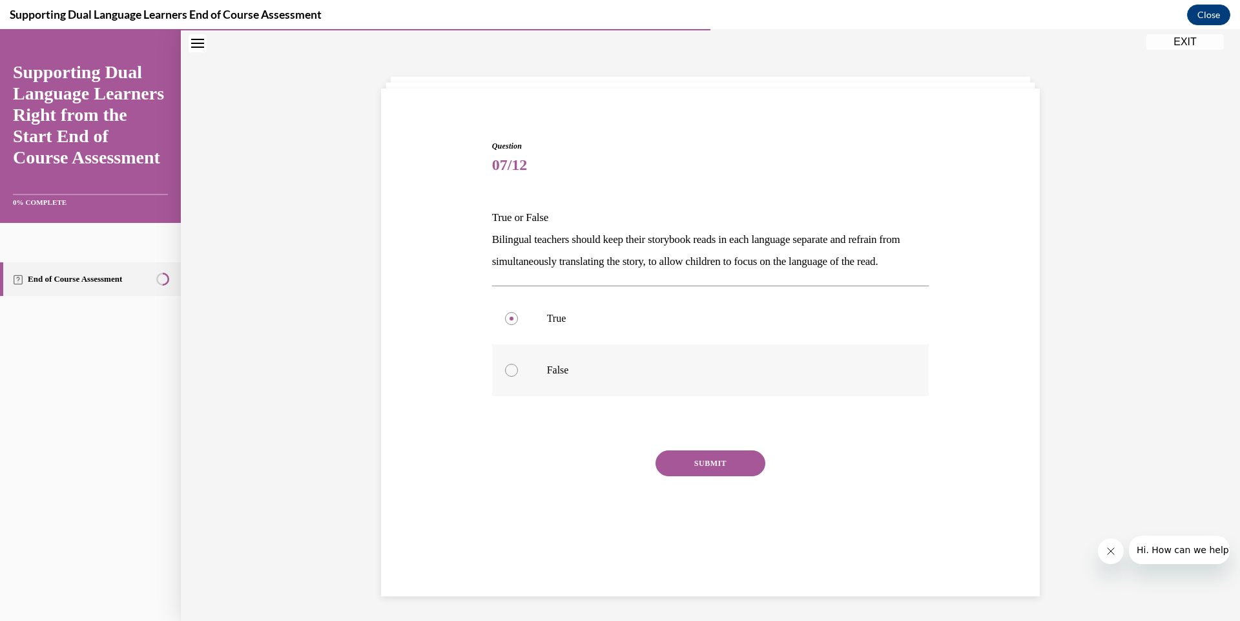
click at [518, 377] on input "False" at bounding box center [511, 370] width 13 height 13
radio input "true"
click at [683, 476] on button "SUBMIT" at bounding box center [711, 463] width 110 height 26
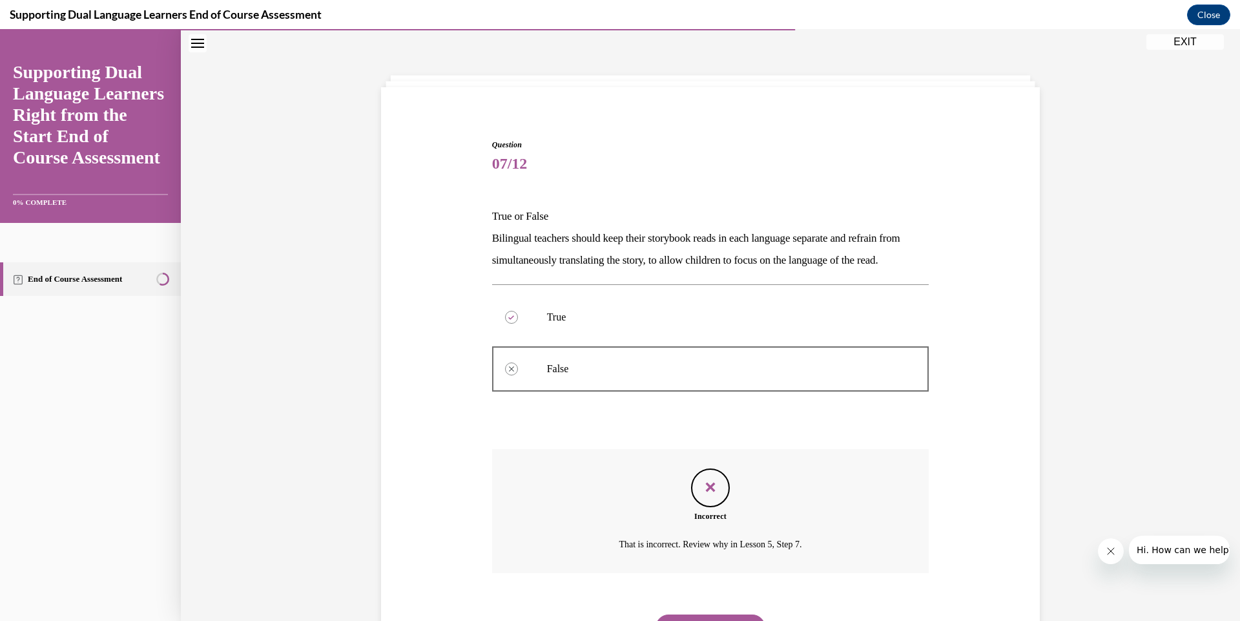
scroll to position [127, 0]
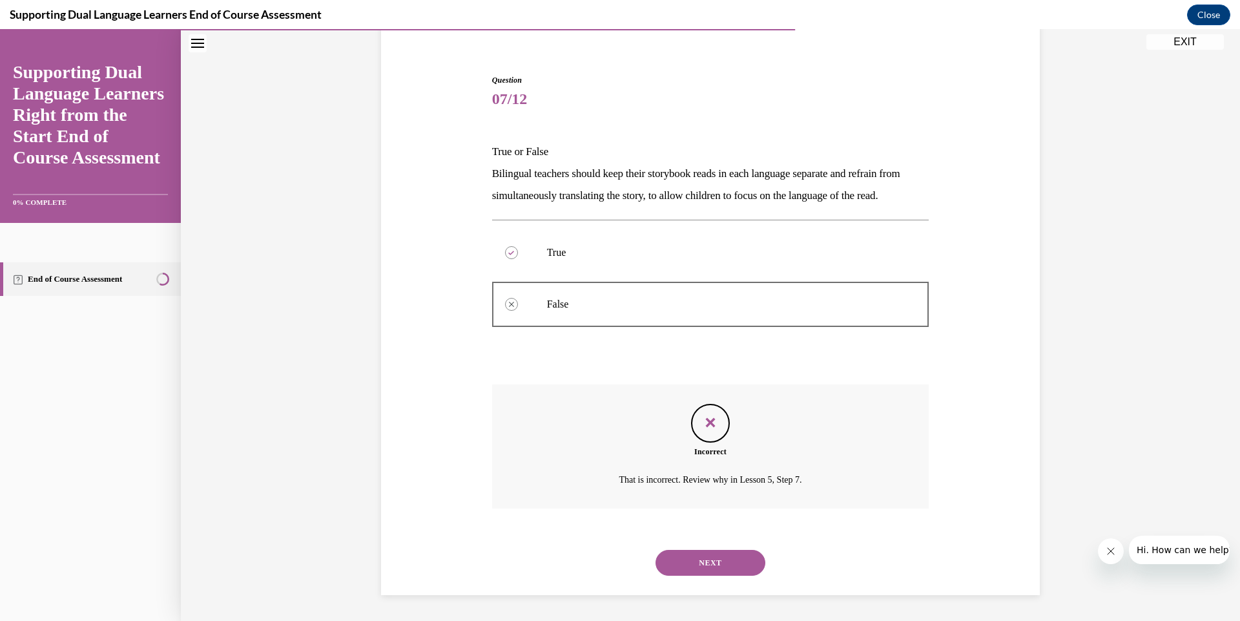
click at [716, 567] on button "NEXT" at bounding box center [711, 563] width 110 height 26
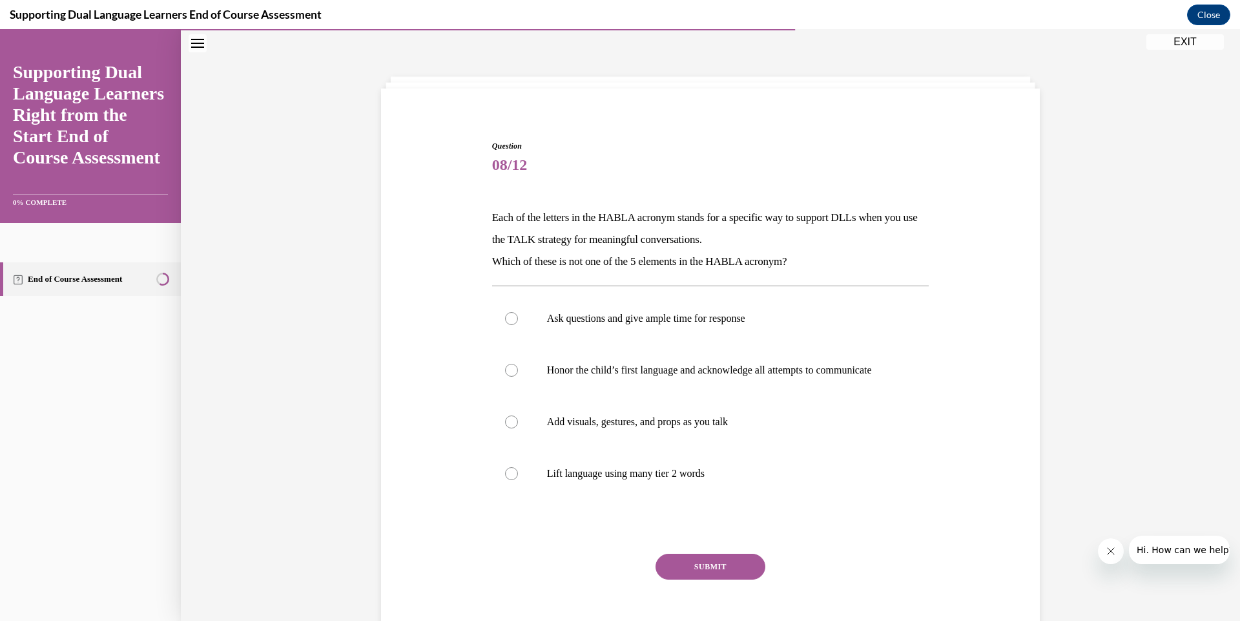
scroll to position [39, 0]
click at [618, 495] on label "Lift language using many tier 2 words" at bounding box center [710, 474] width 437 height 52
click at [518, 480] on input "Lift language using many tier 2 words" at bounding box center [511, 473] width 13 height 13
radio input "true"
click at [709, 580] on button "SUBMIT" at bounding box center [711, 567] width 110 height 26
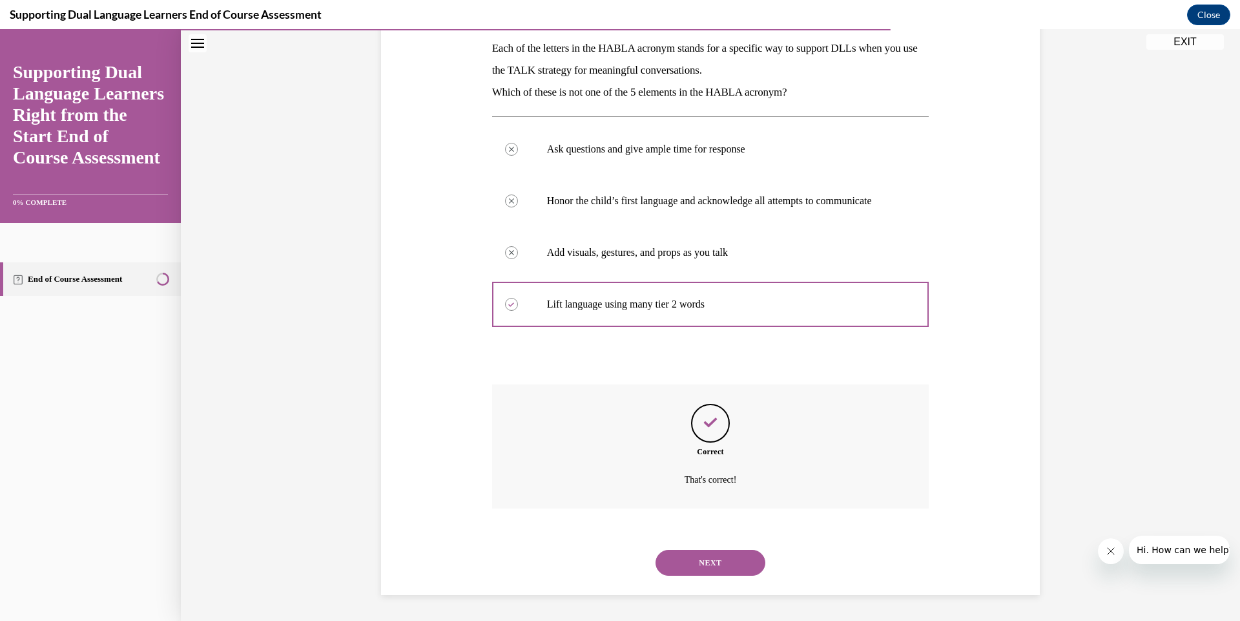
scroll to position [222, 0]
click at [706, 556] on button "NEXT" at bounding box center [711, 563] width 110 height 26
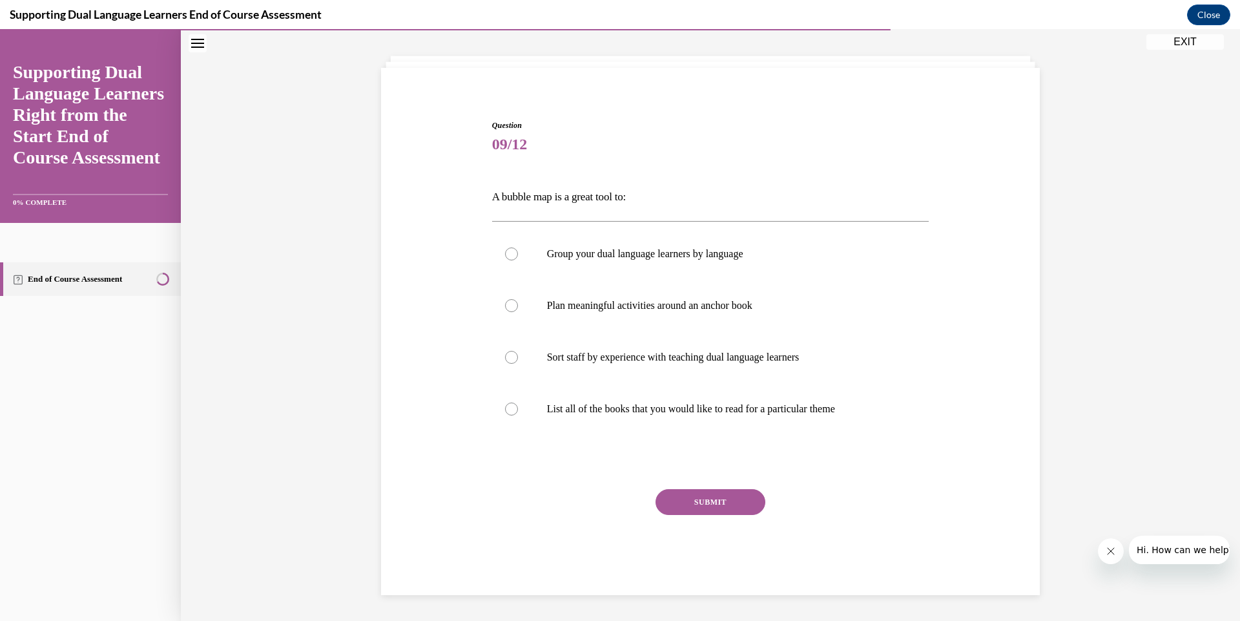
scroll to position [39, 0]
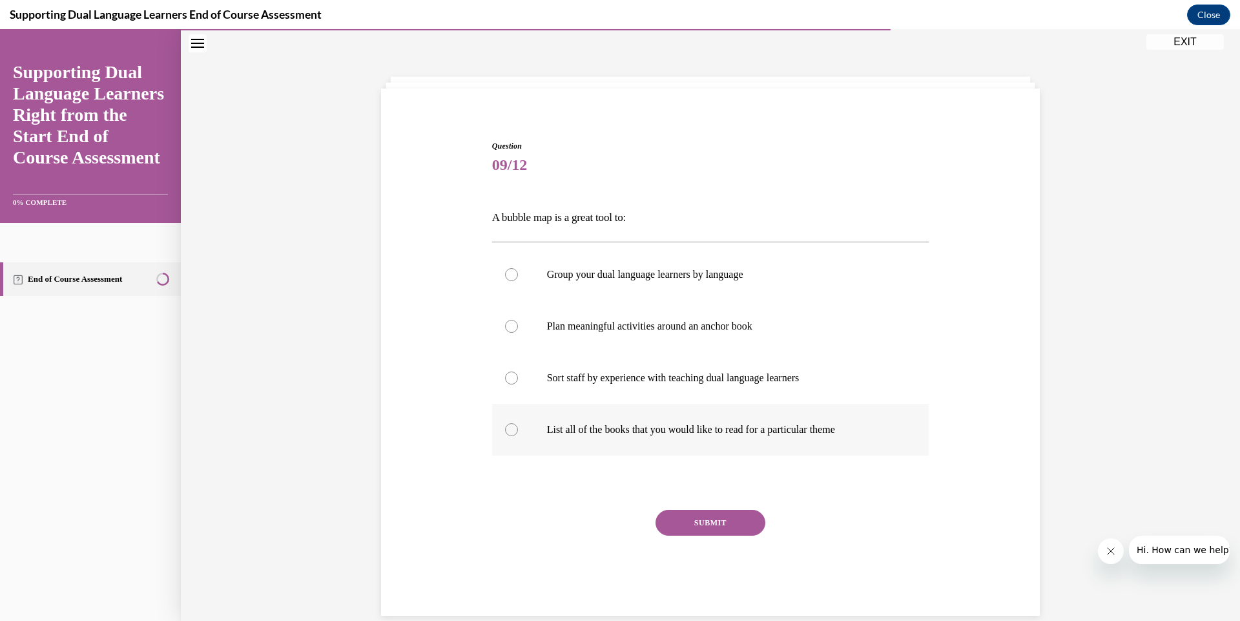
click at [602, 440] on label "List all of the books that you would like to read for a particular theme" at bounding box center [710, 430] width 437 height 52
click at [518, 436] on input "List all of the books that you would like to read for a particular theme" at bounding box center [511, 429] width 13 height 13
radio input "true"
click at [631, 338] on label "Plan meaningful activities around an anchor book" at bounding box center [710, 326] width 437 height 52
click at [518, 333] on input "Plan meaningful activities around an anchor book" at bounding box center [511, 326] width 13 height 13
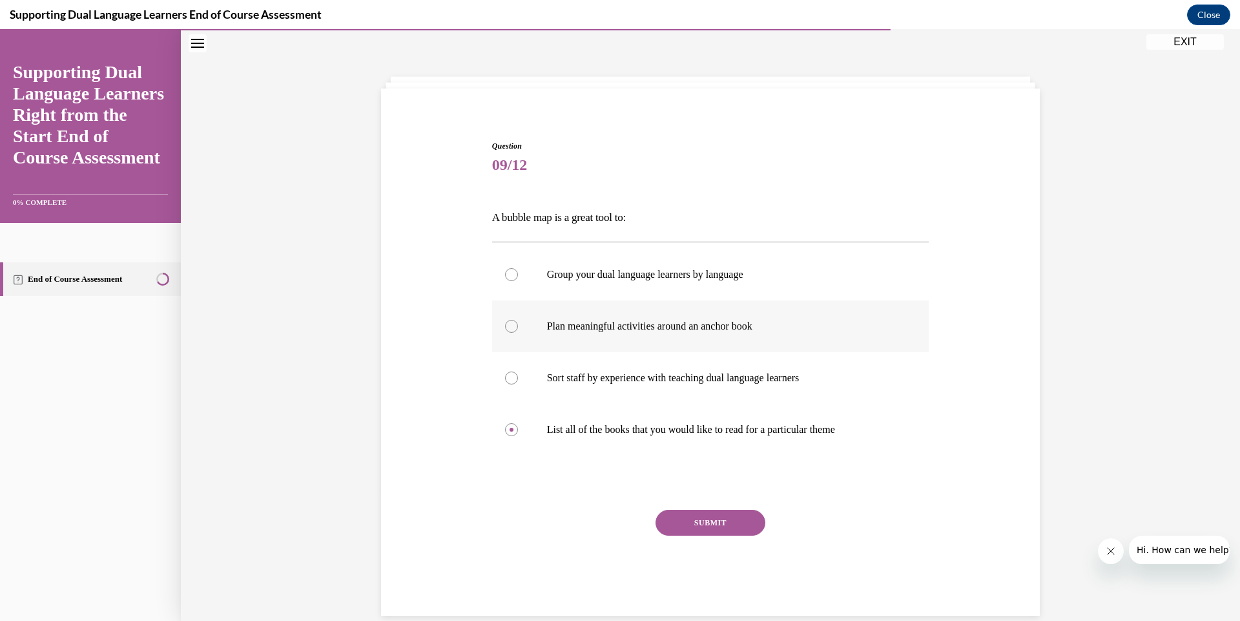
radio input "true"
click at [603, 276] on p "Group your dual language learners by language" at bounding box center [722, 274] width 350 height 13
click at [518, 276] on input "Group your dual language learners by language" at bounding box center [511, 274] width 13 height 13
radio input "true"
click at [698, 522] on button "SUBMIT" at bounding box center [711, 523] width 110 height 26
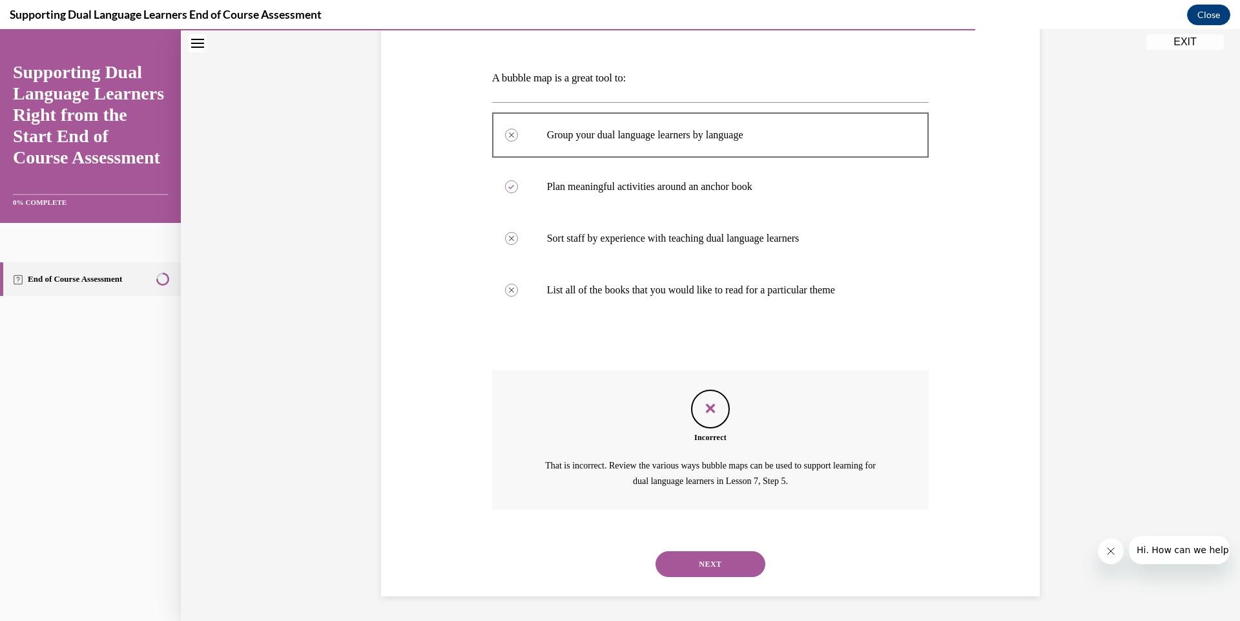
scroll to position [180, 0]
click at [708, 566] on button "NEXT" at bounding box center [711, 563] width 110 height 26
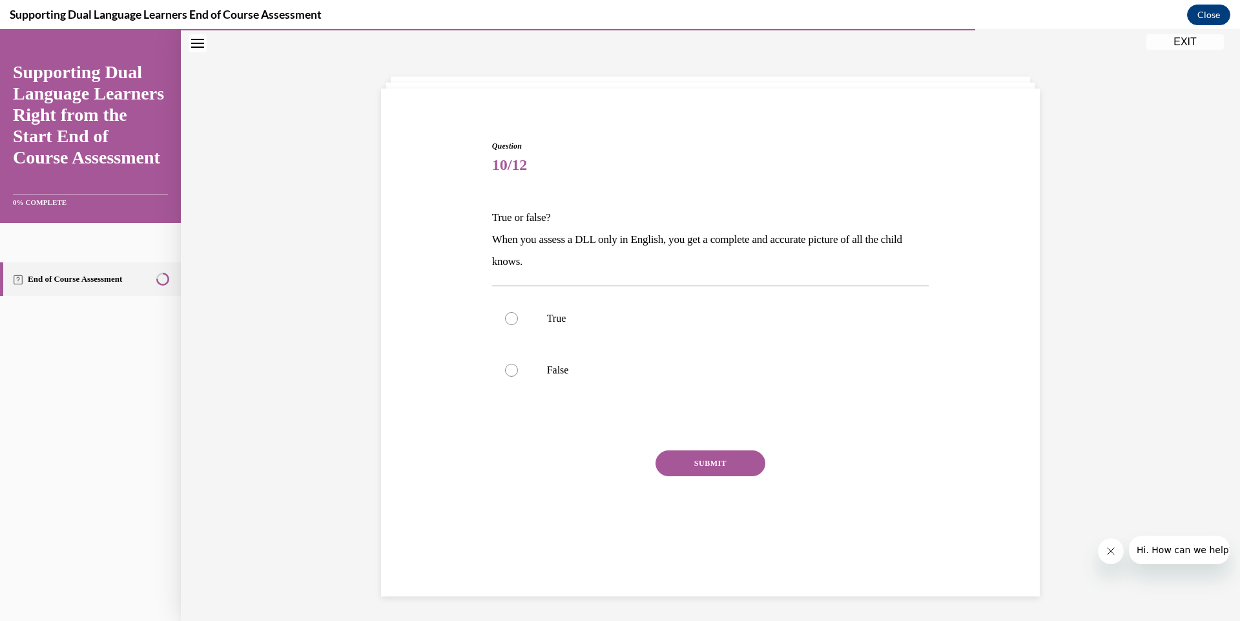
scroll to position [39, 0]
click at [594, 316] on p "True" at bounding box center [722, 318] width 350 height 13
click at [518, 316] on input "True" at bounding box center [511, 318] width 13 height 13
radio input "true"
click at [585, 381] on label "False" at bounding box center [710, 370] width 437 height 52
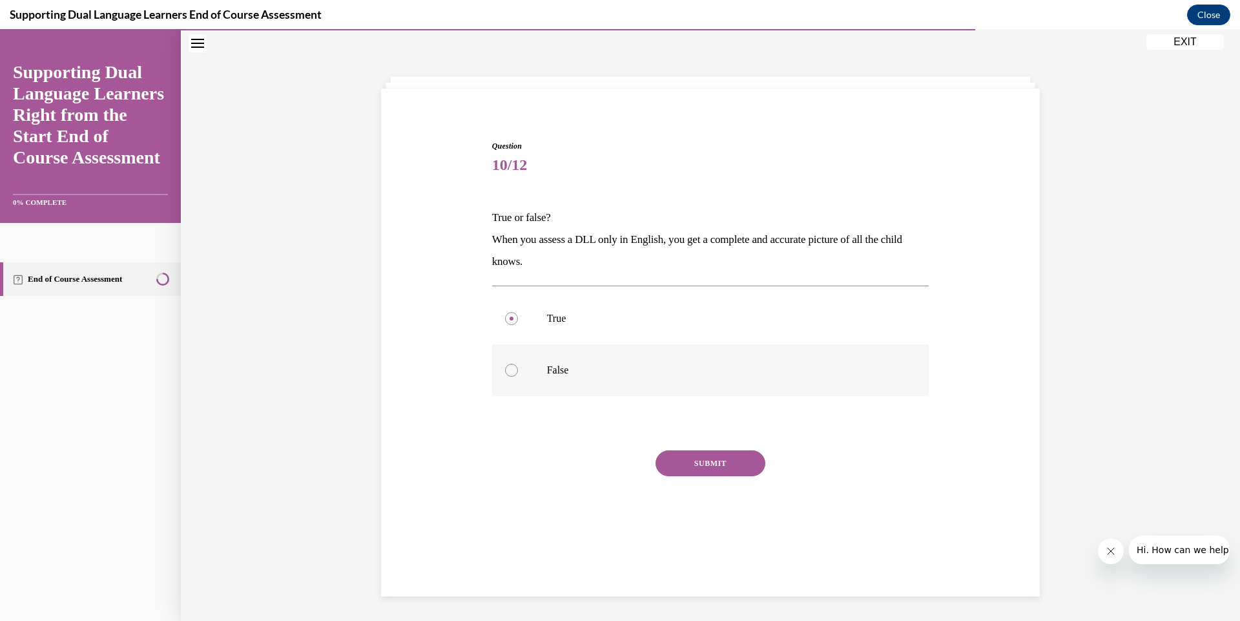
click at [518, 377] on input "False" at bounding box center [511, 370] width 13 height 13
radio input "true"
click at [698, 454] on button "SUBMIT" at bounding box center [711, 463] width 110 height 26
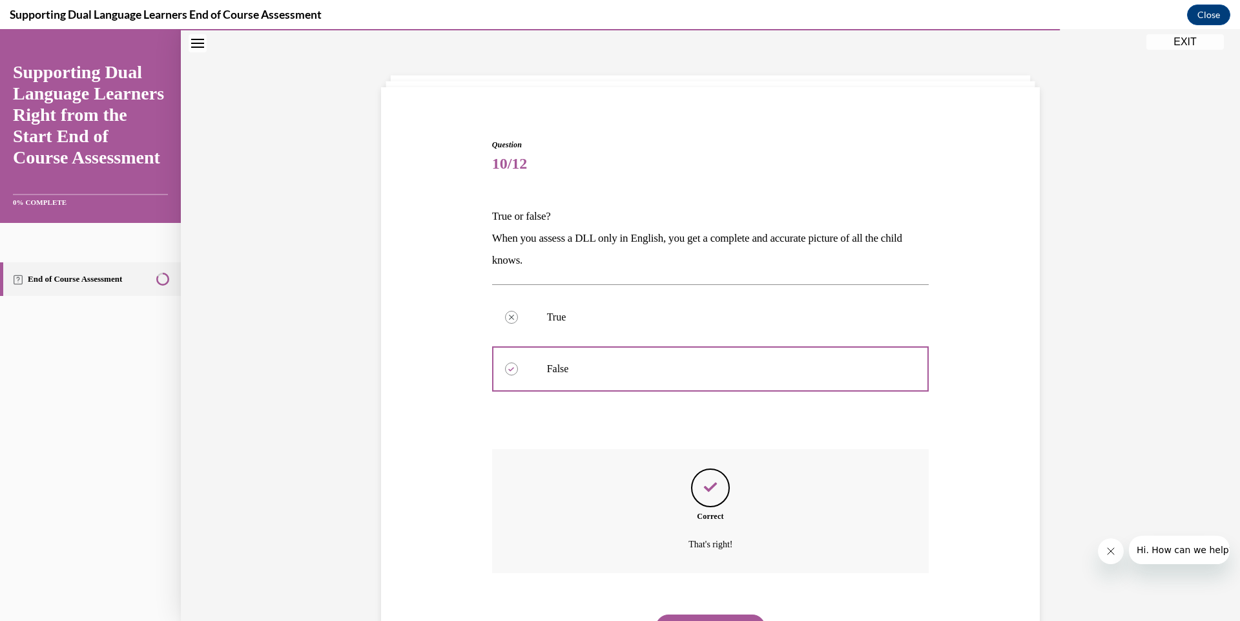
scroll to position [105, 0]
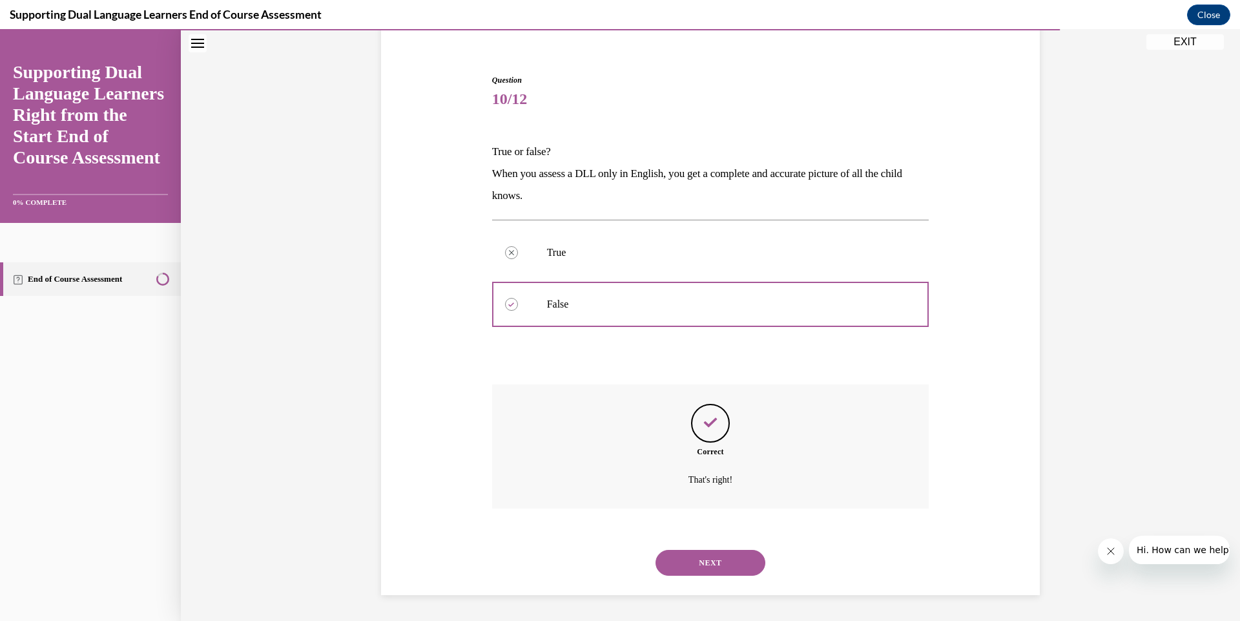
click at [672, 558] on button "NEXT" at bounding box center [711, 563] width 110 height 26
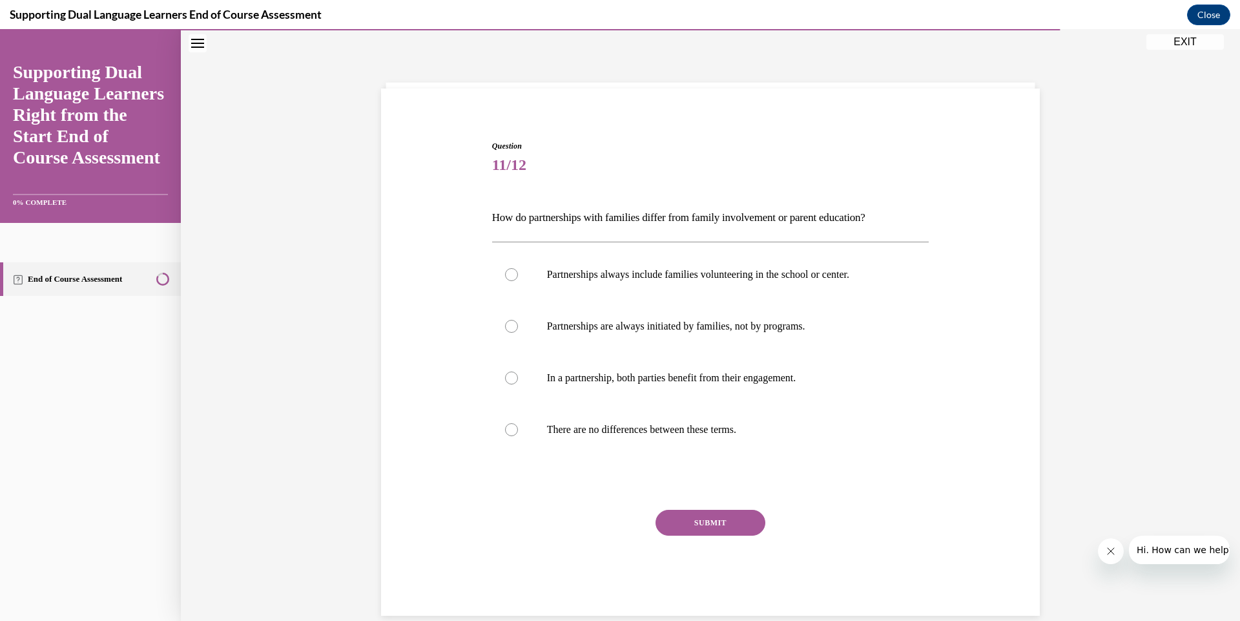
scroll to position [39, 0]
click at [603, 388] on label "In a partnership, both parties benefit from their engagement." at bounding box center [710, 378] width 437 height 52
click at [518, 384] on input "In a partnership, both parties benefit from their engagement." at bounding box center [511, 377] width 13 height 13
radio input "true"
click at [696, 530] on button "SUBMIT" at bounding box center [711, 523] width 110 height 26
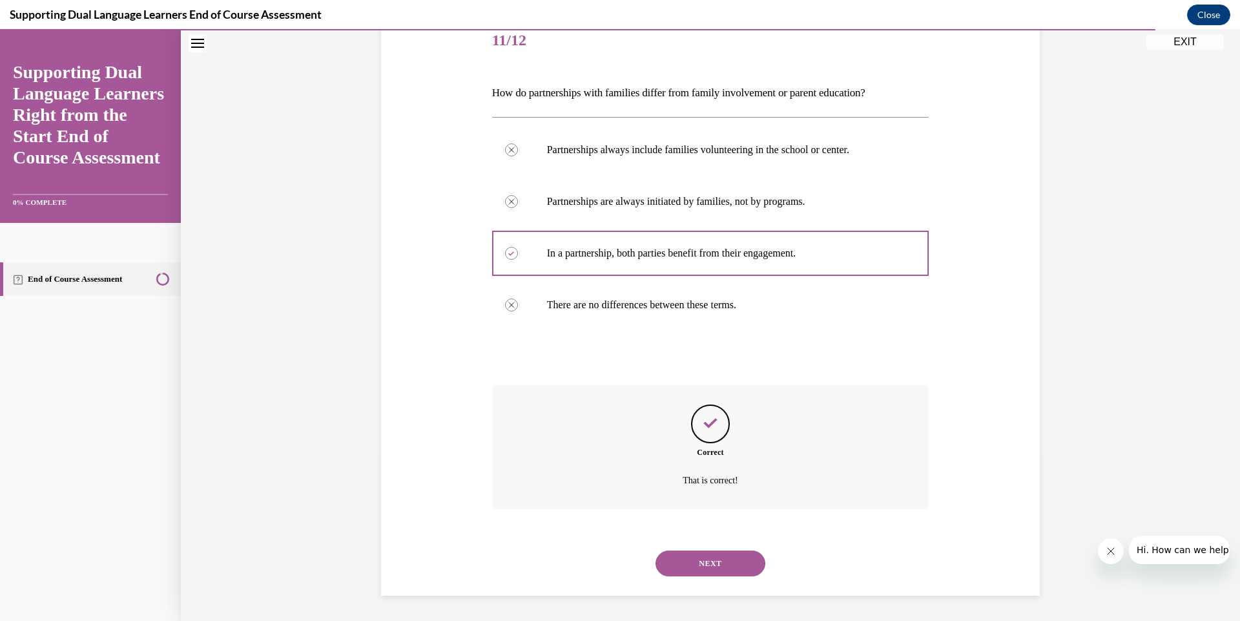
scroll to position [165, 0]
drag, startPoint x: 697, startPoint y: 554, endPoint x: 693, endPoint y: 559, distance: 6.9
click at [693, 558] on button "NEXT" at bounding box center [711, 563] width 110 height 26
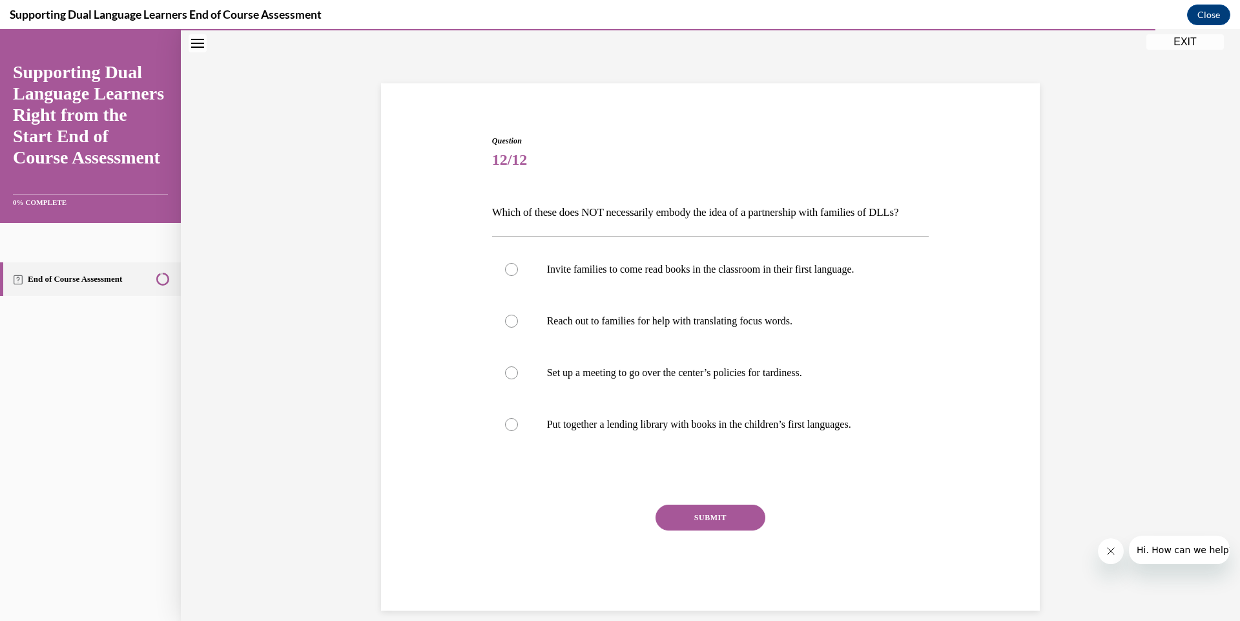
scroll to position [39, 0]
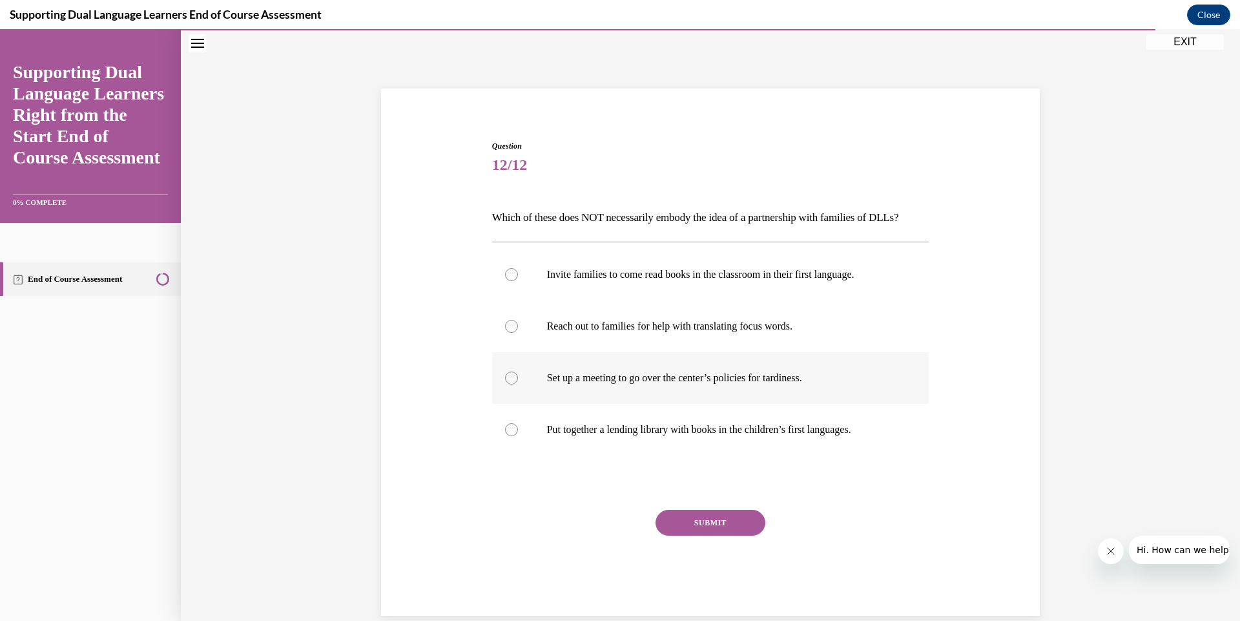
click at [527, 401] on label "Set up a meeting to go over the center’s policies for tardiness." at bounding box center [710, 378] width 437 height 52
click at [518, 384] on input "Set up a meeting to go over the center’s policies for tardiness." at bounding box center [511, 377] width 13 height 13
radio input "true"
click at [692, 536] on button "SUBMIT" at bounding box center [711, 523] width 110 height 26
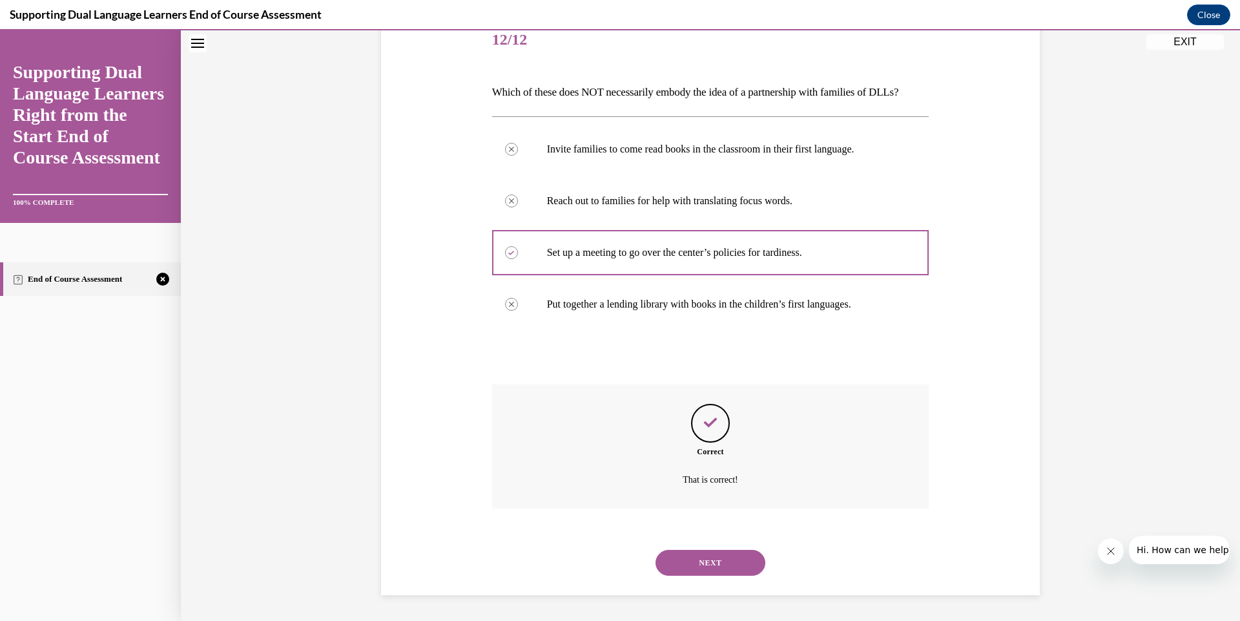
scroll to position [187, 0]
click at [705, 558] on button "NEXT" at bounding box center [711, 563] width 110 height 26
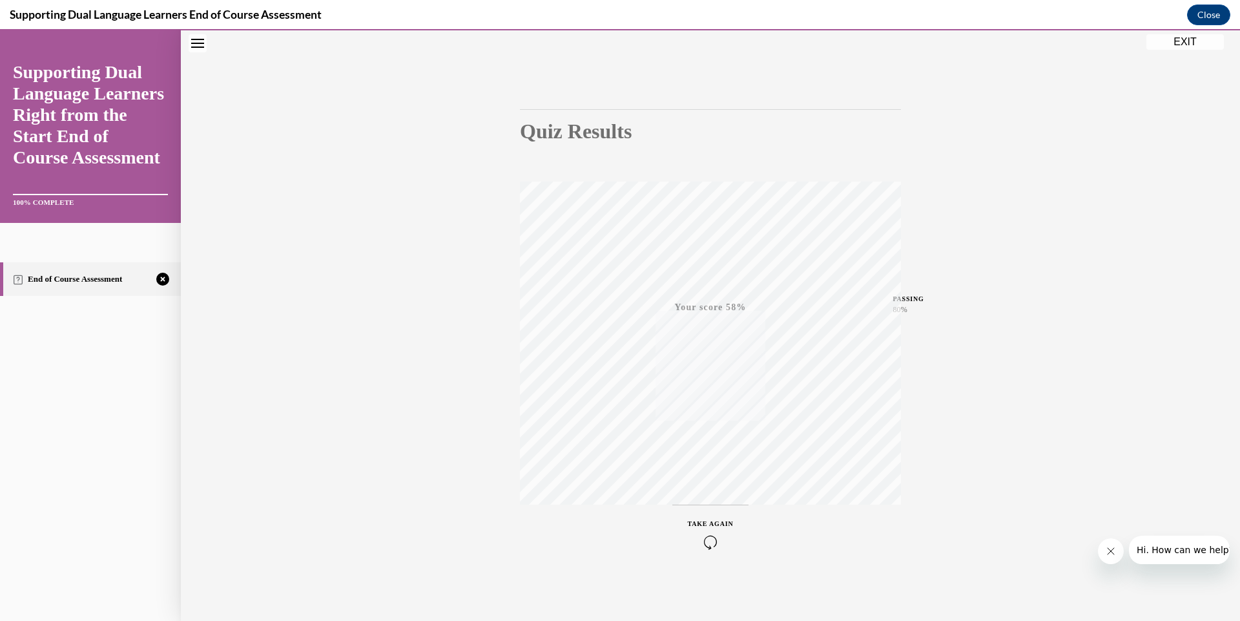
click at [713, 541] on icon "button" at bounding box center [711, 542] width 46 height 14
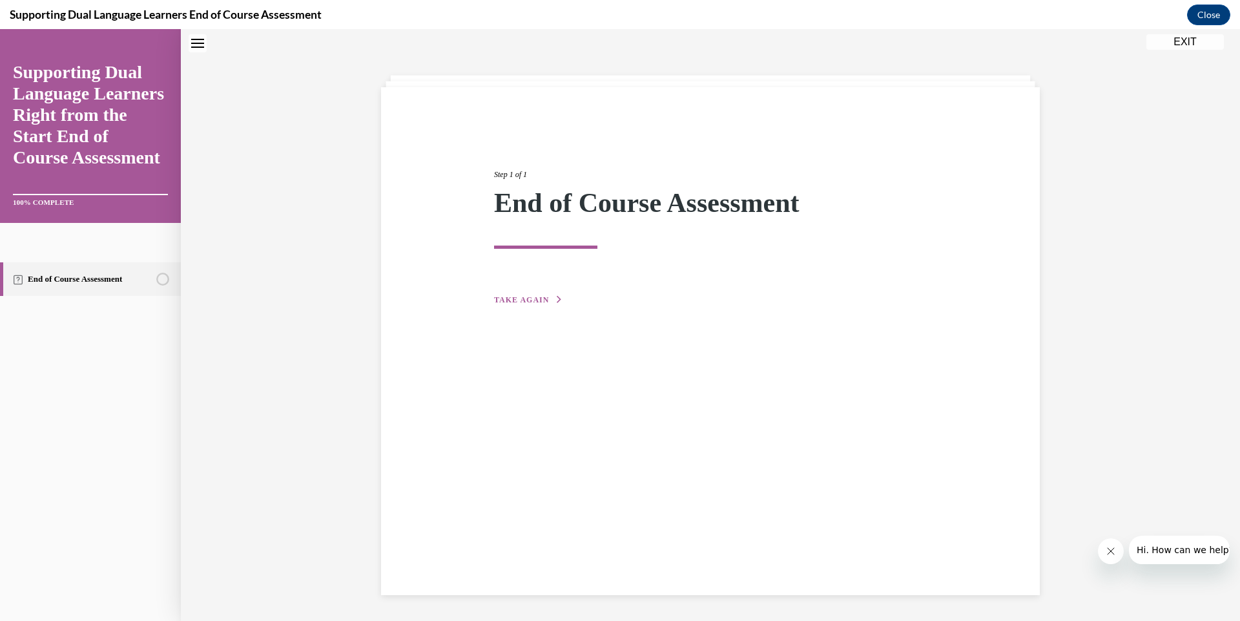
click at [527, 298] on span "TAKE AGAIN" at bounding box center [521, 299] width 55 height 9
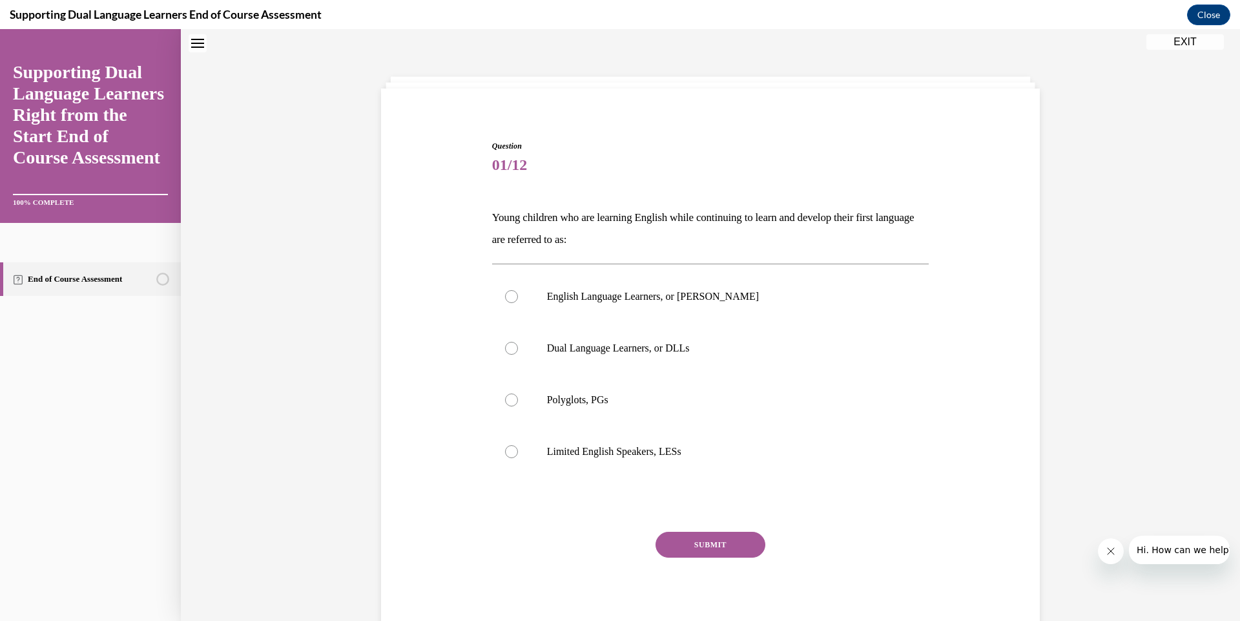
scroll to position [39, 0]
click at [541, 340] on label "Dual Language Learners, or DLLs" at bounding box center [710, 348] width 437 height 52
click at [518, 342] on input "Dual Language Learners, or DLLs" at bounding box center [511, 348] width 13 height 13
radio input "true"
click at [692, 542] on button "SUBMIT" at bounding box center [711, 545] width 110 height 26
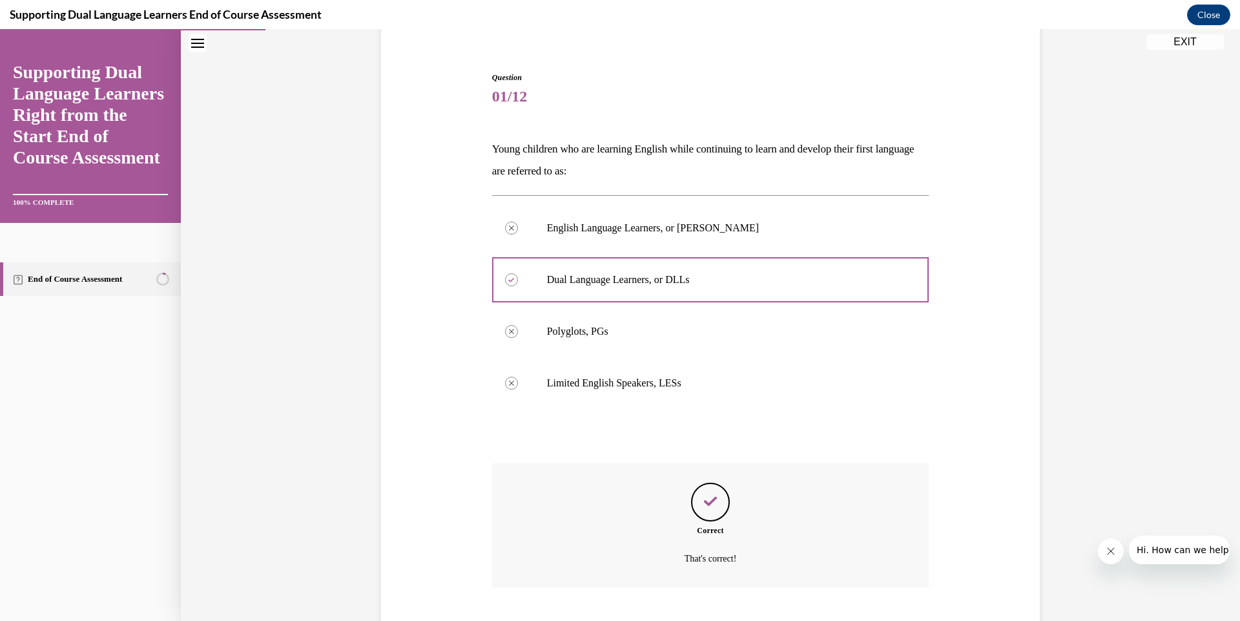
scroll to position [187, 0]
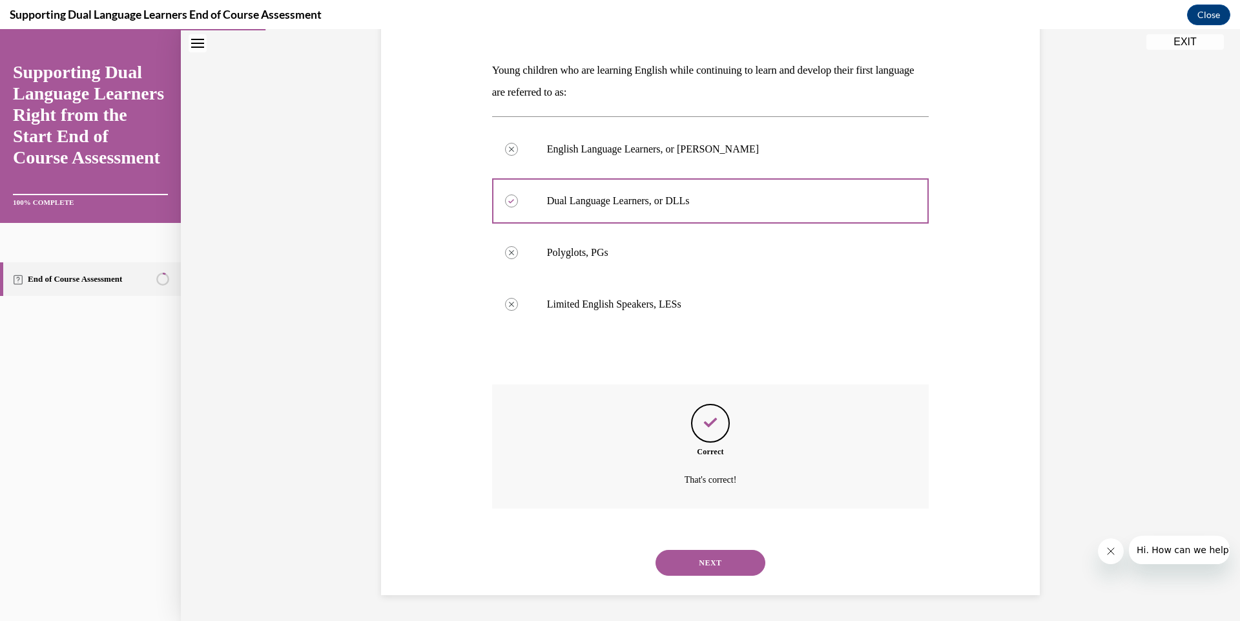
click at [705, 561] on button "NEXT" at bounding box center [711, 563] width 110 height 26
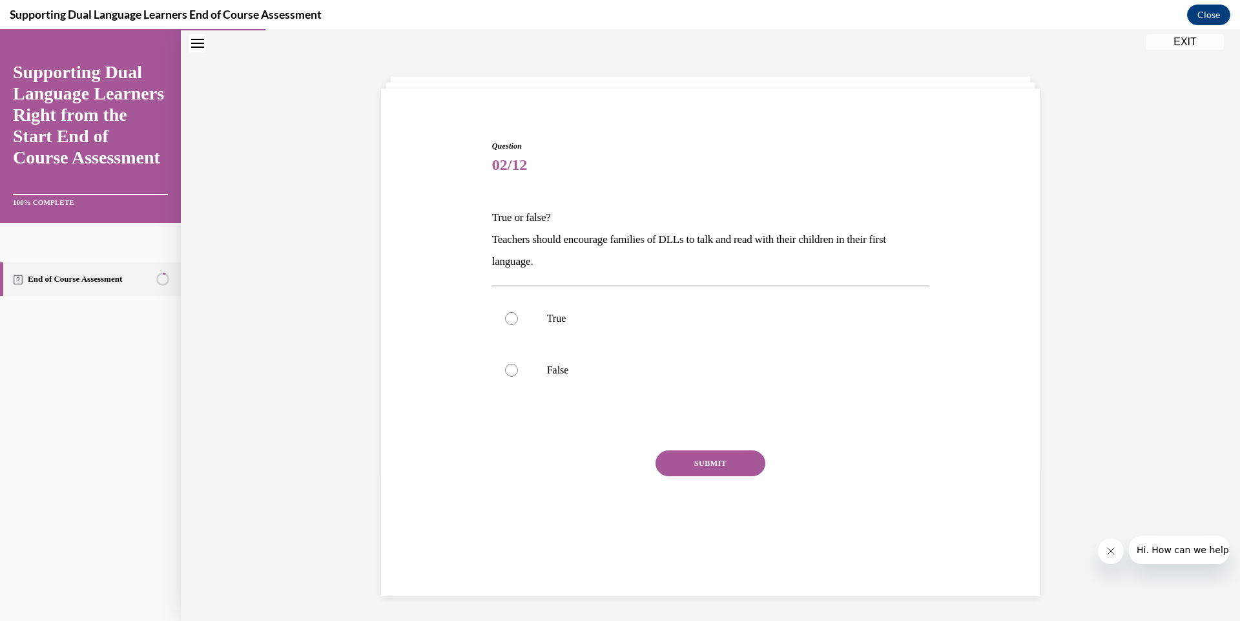
scroll to position [39, 0]
click at [519, 315] on label "True" at bounding box center [710, 319] width 437 height 52
click at [518, 315] on input "True" at bounding box center [511, 318] width 13 height 13
radio input "true"
click at [674, 455] on button "SUBMIT" at bounding box center [711, 463] width 110 height 26
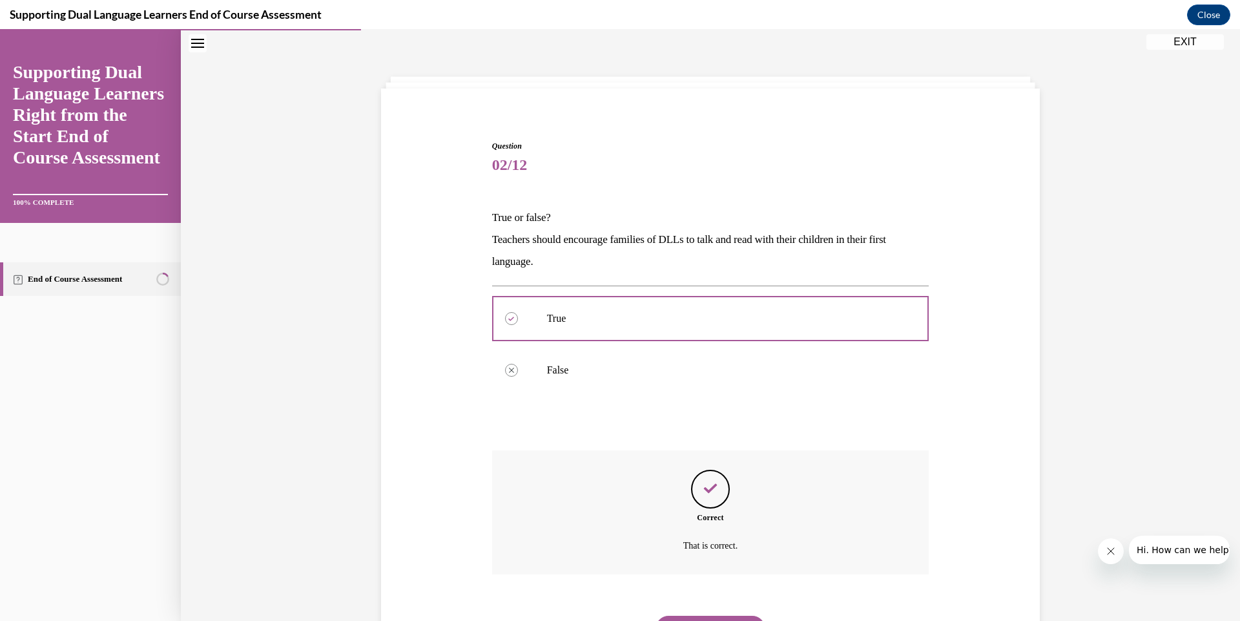
scroll to position [105, 0]
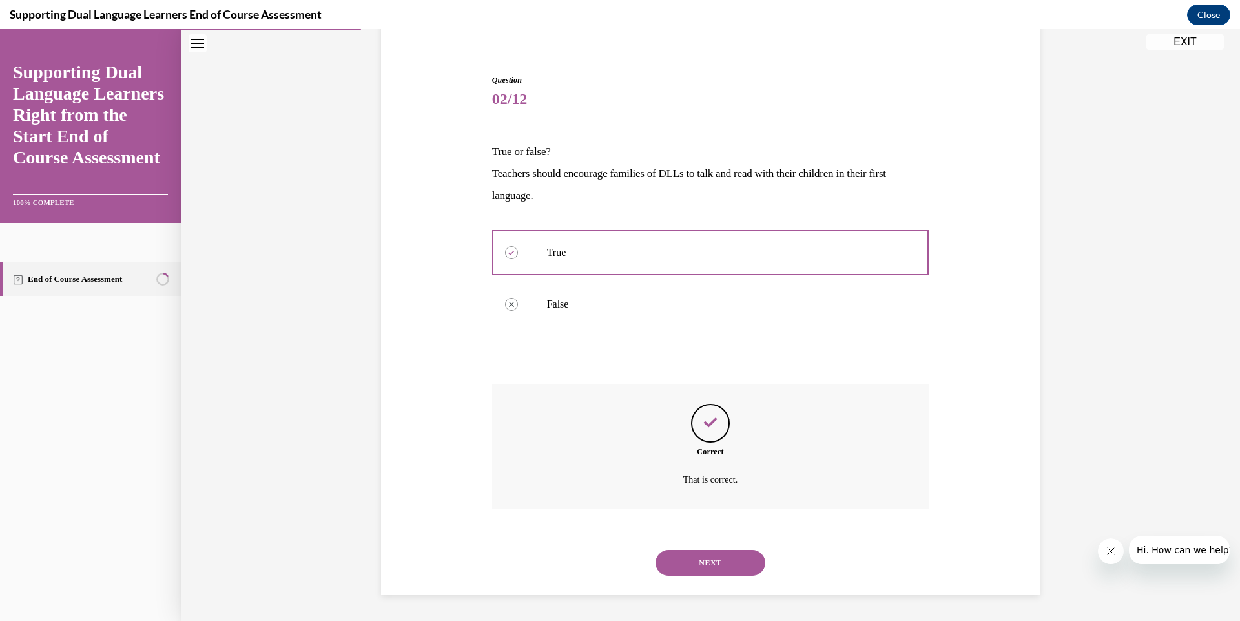
click at [684, 558] on button "NEXT" at bounding box center [711, 563] width 110 height 26
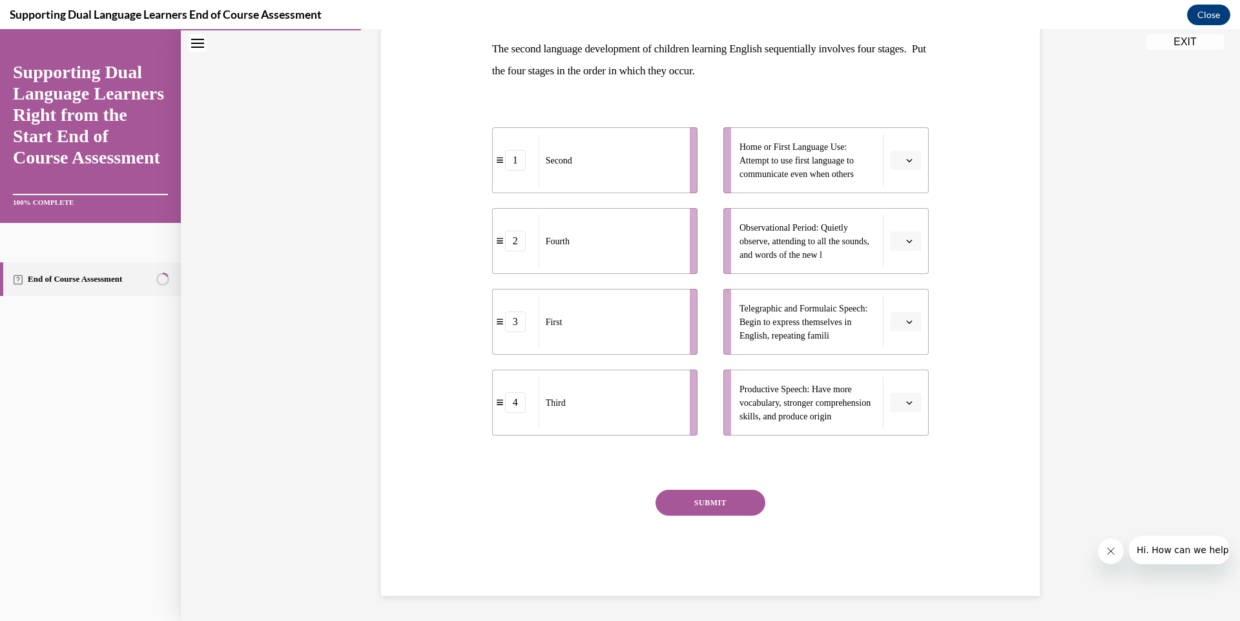
scroll to position [209, 0]
click at [510, 406] on div "4" at bounding box center [515, 402] width 21 height 21
click at [898, 403] on button "button" at bounding box center [906, 401] width 32 height 19
click at [895, 454] on span "1" at bounding box center [896, 457] width 5 height 10
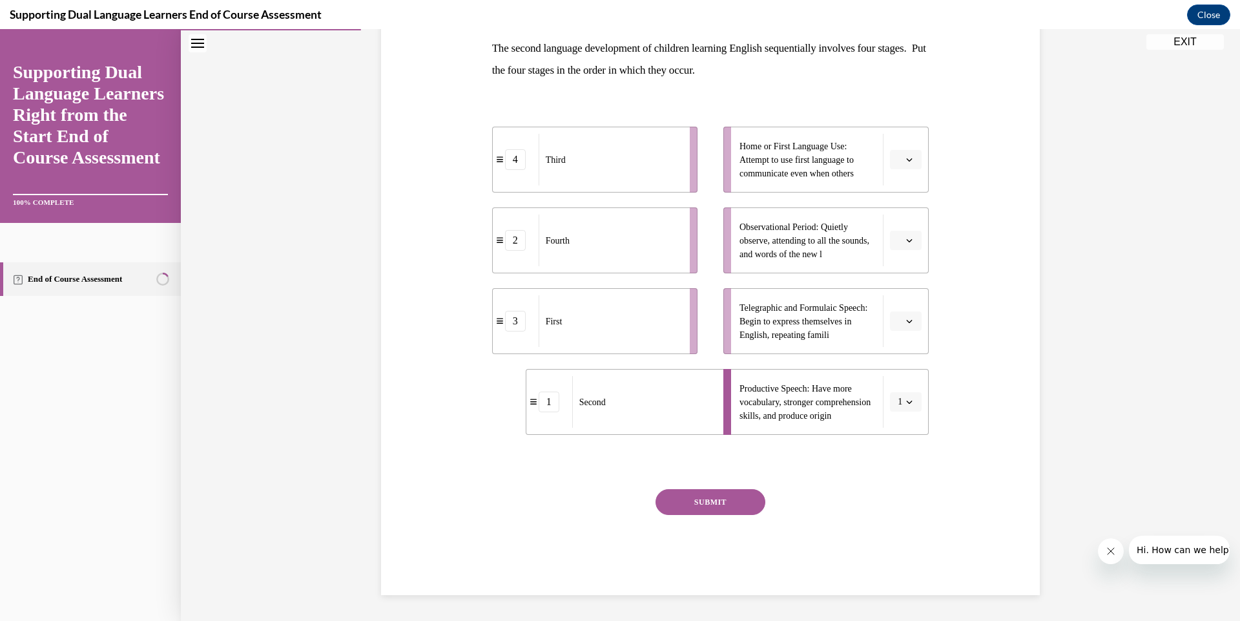
click at [896, 329] on button "button" at bounding box center [906, 320] width 32 height 19
click at [894, 401] on span "2" at bounding box center [896, 402] width 5 height 10
click at [898, 235] on span "Please select an option" at bounding box center [900, 240] width 5 height 13
click at [906, 342] on div "3" at bounding box center [900, 347] width 32 height 26
click at [905, 155] on span "button" at bounding box center [909, 159] width 9 height 9
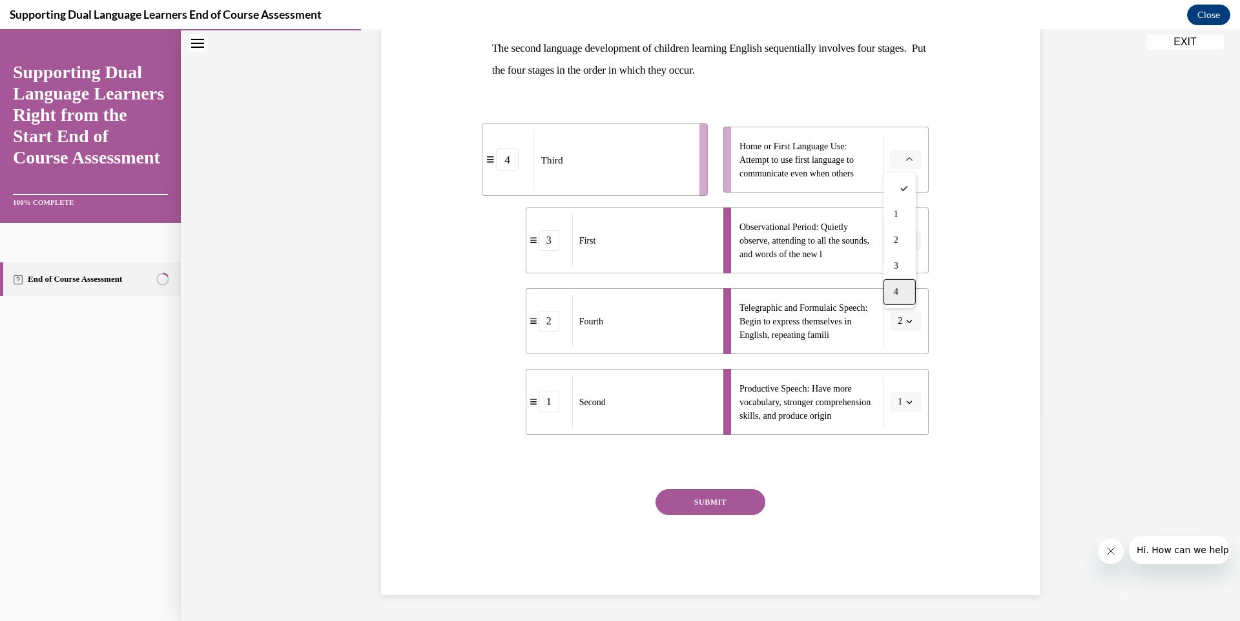
click at [901, 287] on div "4" at bounding box center [900, 292] width 32 height 26
click at [689, 501] on button "SUBMIT" at bounding box center [711, 502] width 110 height 26
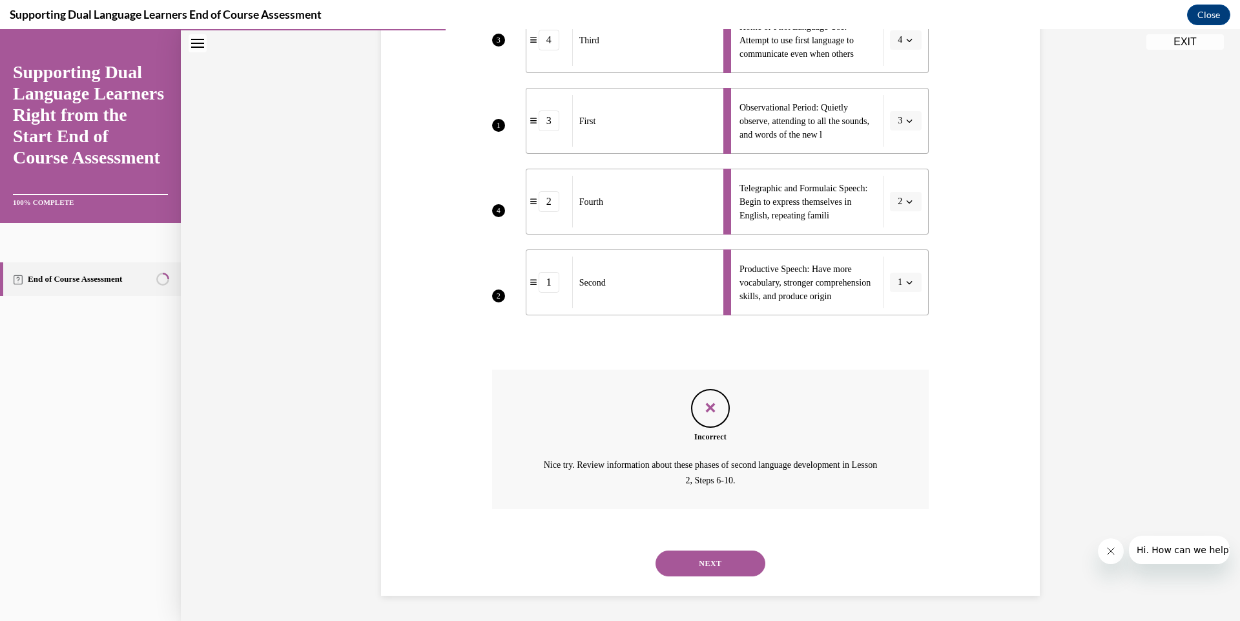
scroll to position [329, 0]
click at [715, 582] on div "NEXT" at bounding box center [710, 563] width 437 height 52
click at [689, 558] on button "NEXT" at bounding box center [711, 563] width 110 height 26
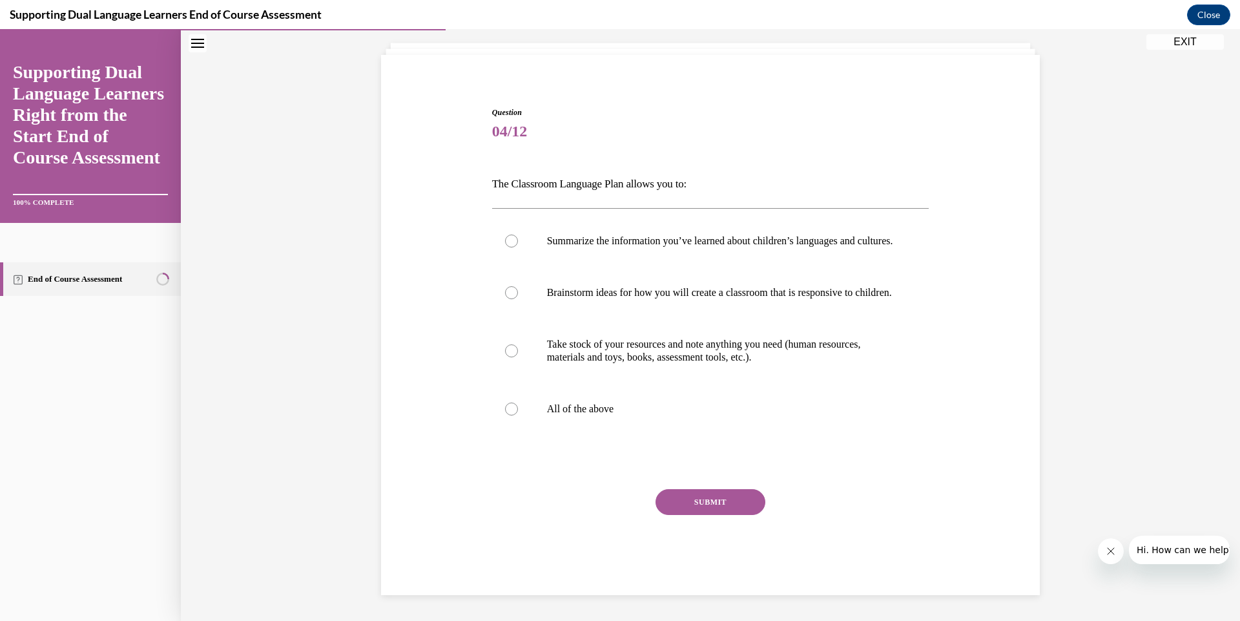
scroll to position [39, 0]
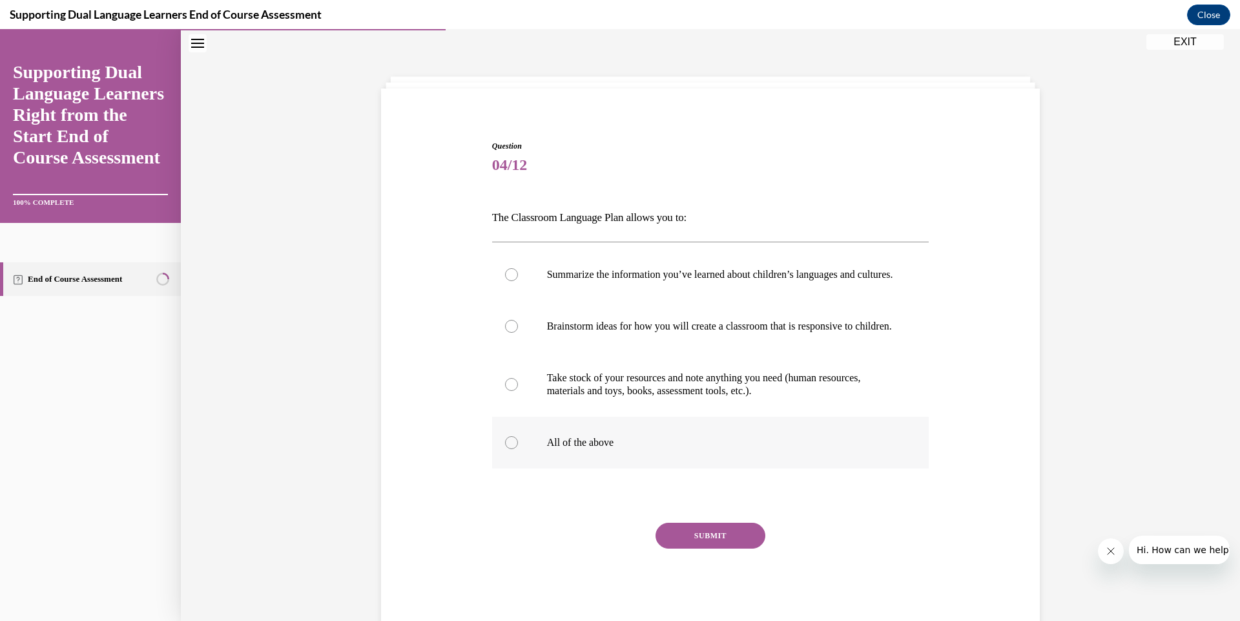
click at [575, 468] on label "All of the above" at bounding box center [710, 443] width 437 height 52
click at [518, 449] on input "All of the above" at bounding box center [511, 442] width 13 height 13
radio input "true"
click at [750, 549] on button "SUBMIT" at bounding box center [711, 536] width 110 height 26
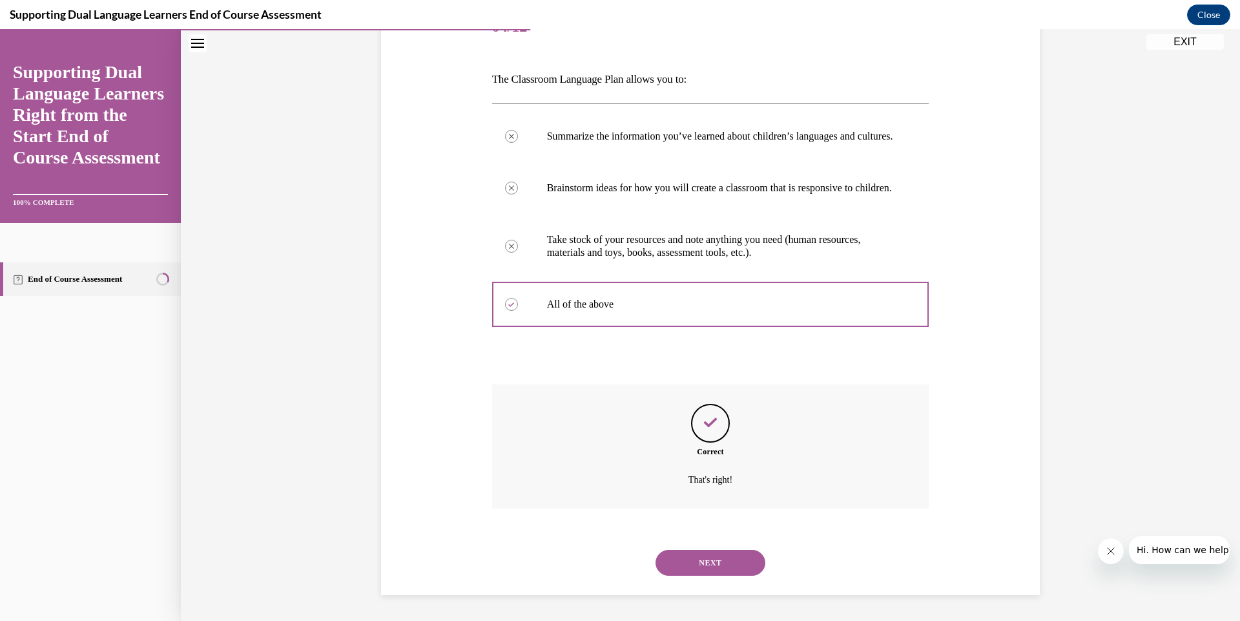
scroll to position [204, 0]
click at [685, 563] on button "NEXT" at bounding box center [711, 563] width 110 height 26
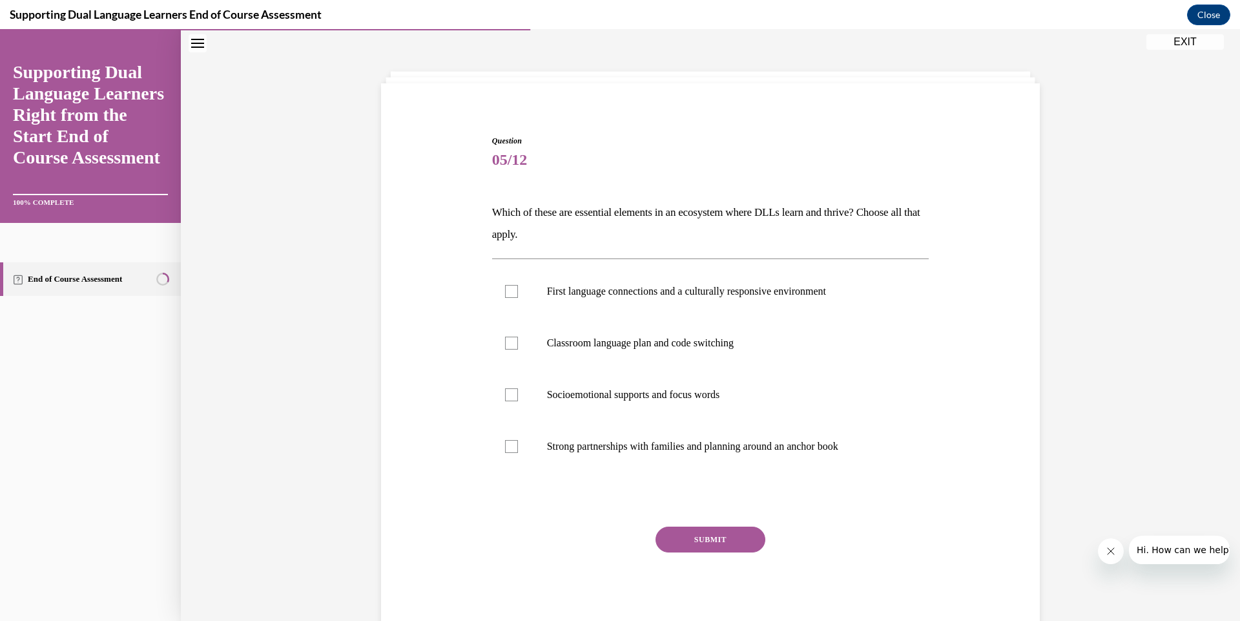
scroll to position [39, 0]
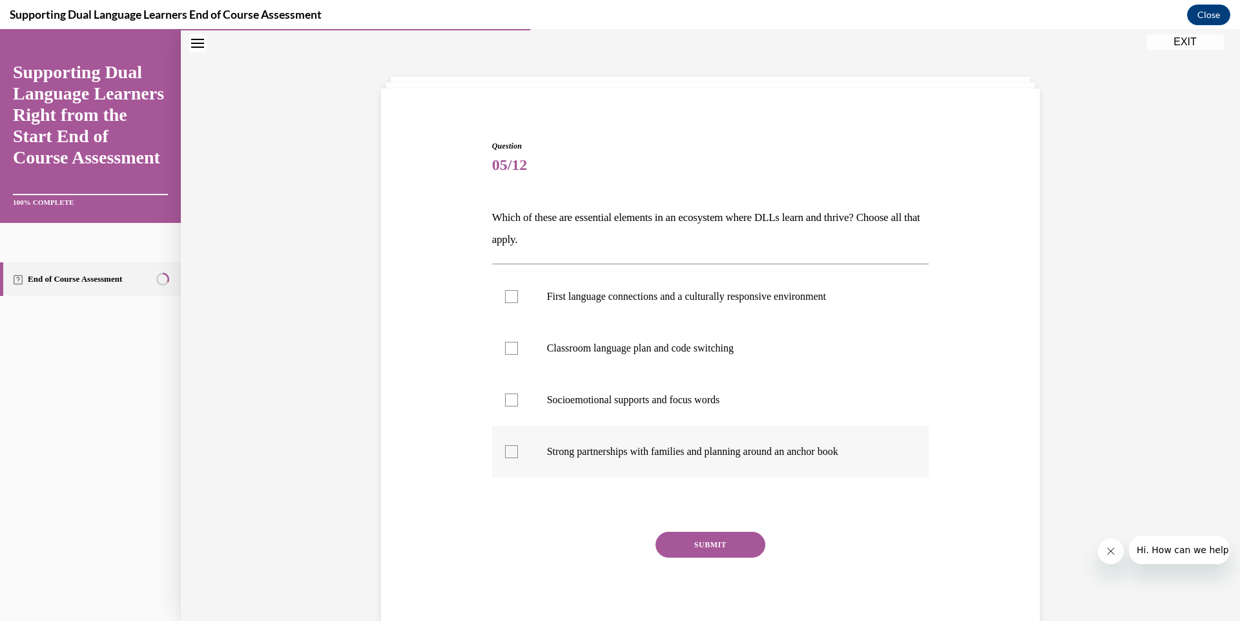
click at [578, 457] on p "Strong partnerships with families and planning around an anchor book" at bounding box center [722, 451] width 350 height 13
click at [518, 457] on input "Strong partnerships with families and planning around an anchor book" at bounding box center [511, 451] width 13 height 13
click at [578, 457] on p "Strong partnerships with families and planning around an anchor book" at bounding box center [722, 451] width 350 height 13
click at [518, 457] on input "Strong partnerships with families and planning around an anchor book" at bounding box center [511, 451] width 13 height 13
checkbox input "false"
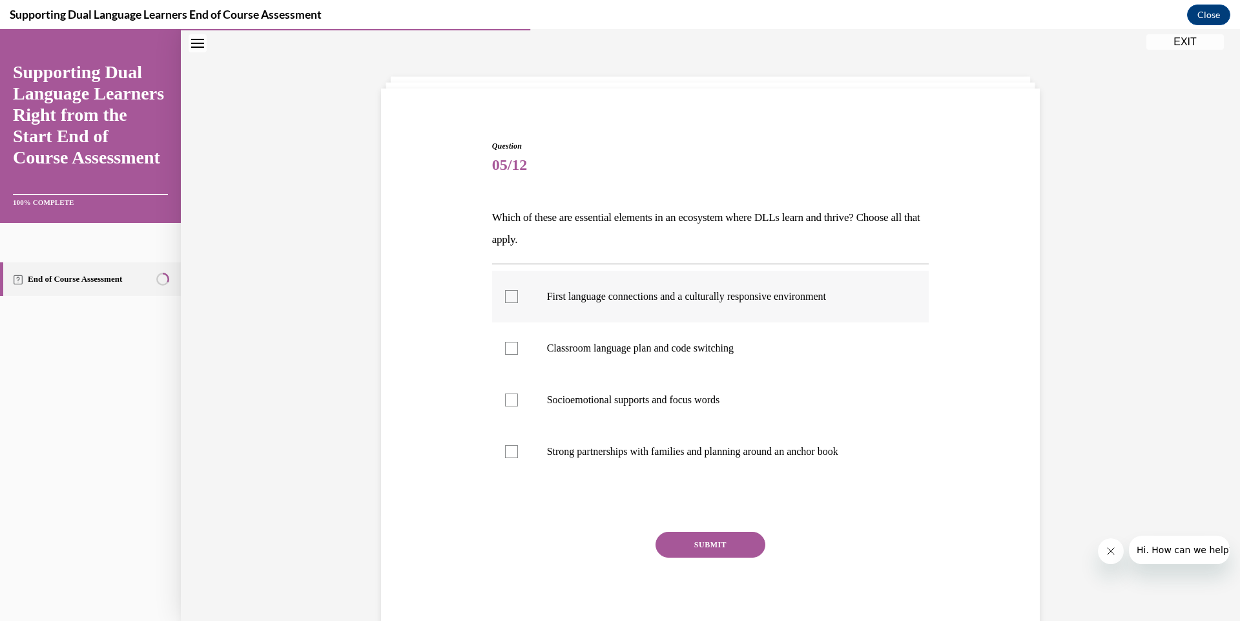
click at [550, 295] on p "First language connections and a culturally responsive environment" at bounding box center [722, 296] width 350 height 13
click at [518, 295] on input "First language connections and a culturally responsive environment" at bounding box center [511, 296] width 13 height 13
checkbox input "true"
click at [570, 359] on label "Classroom language plan and code switching" at bounding box center [710, 348] width 437 height 52
click at [518, 355] on input "Classroom language plan and code switching" at bounding box center [511, 348] width 13 height 13
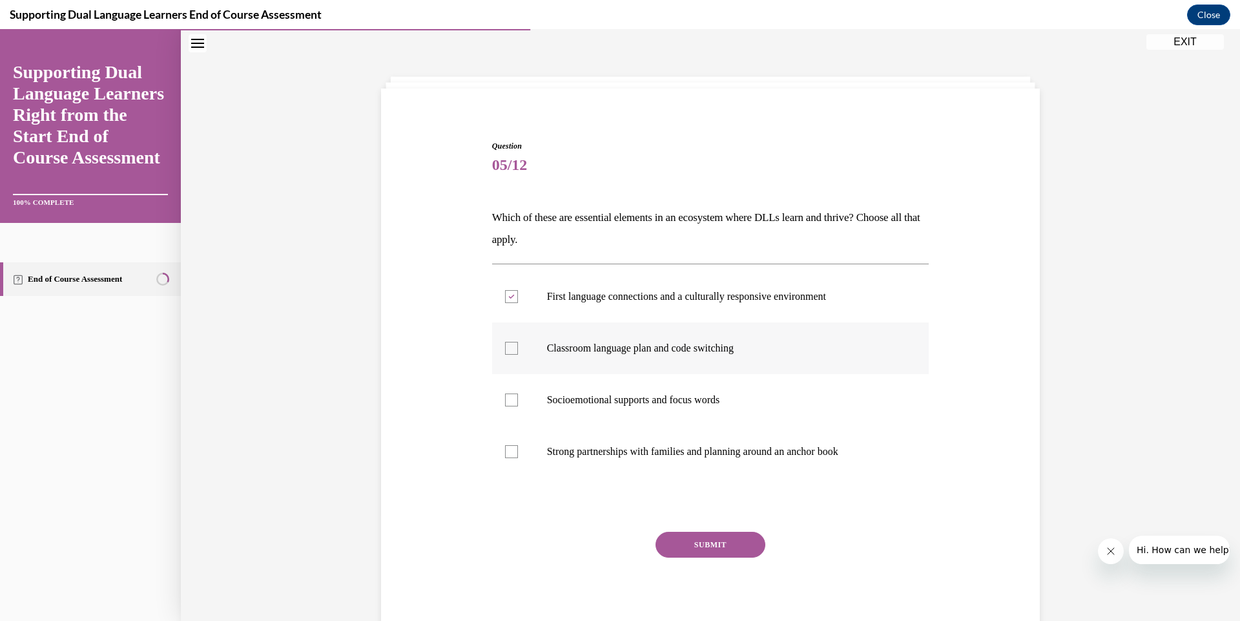
checkbox input "true"
click at [526, 404] on label "Socioemotional supports and focus words" at bounding box center [710, 400] width 437 height 52
click at [518, 404] on input "Socioemotional supports and focus words" at bounding box center [511, 399] width 13 height 13
checkbox input "true"
click at [535, 451] on label "Strong partnerships with families and planning around an anchor book" at bounding box center [710, 452] width 437 height 52
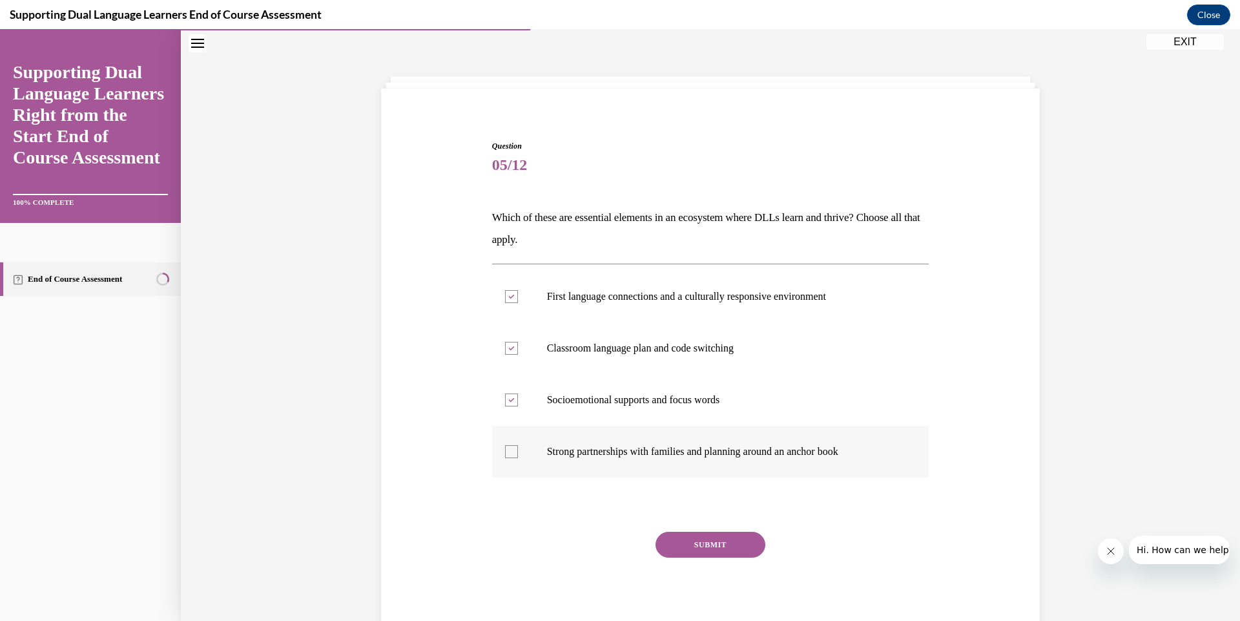
click at [518, 451] on input "Strong partnerships with families and planning around an anchor book" at bounding box center [511, 451] width 13 height 13
checkbox input "true"
click at [697, 538] on button "SUBMIT" at bounding box center [711, 545] width 110 height 26
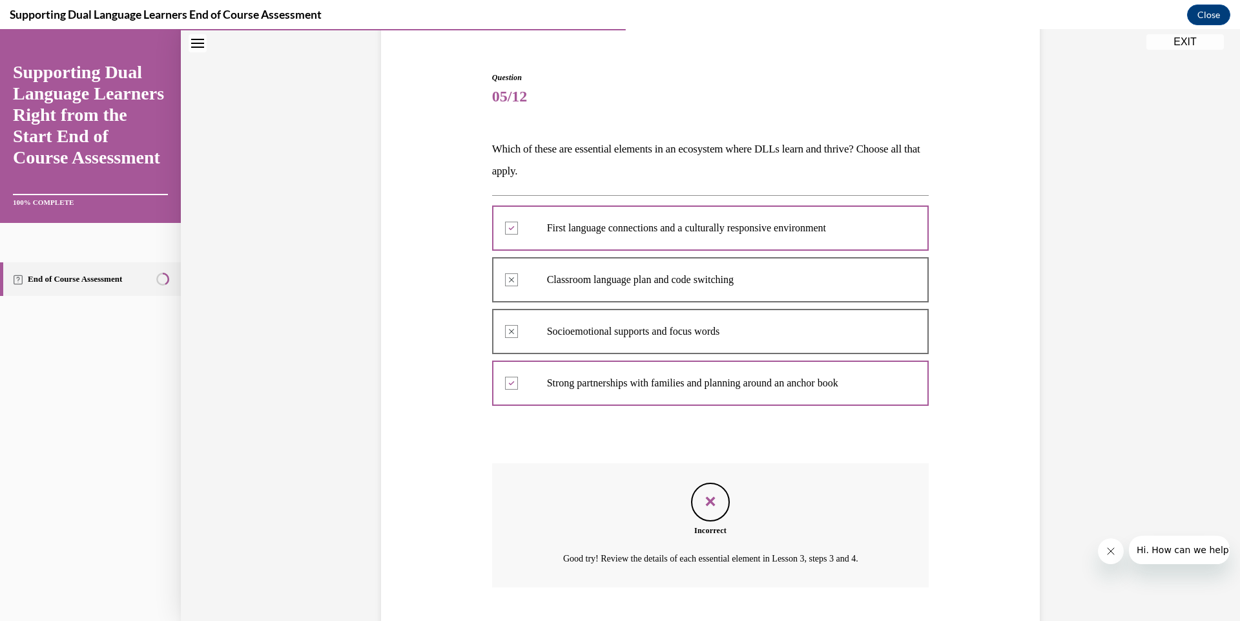
scroll to position [187, 0]
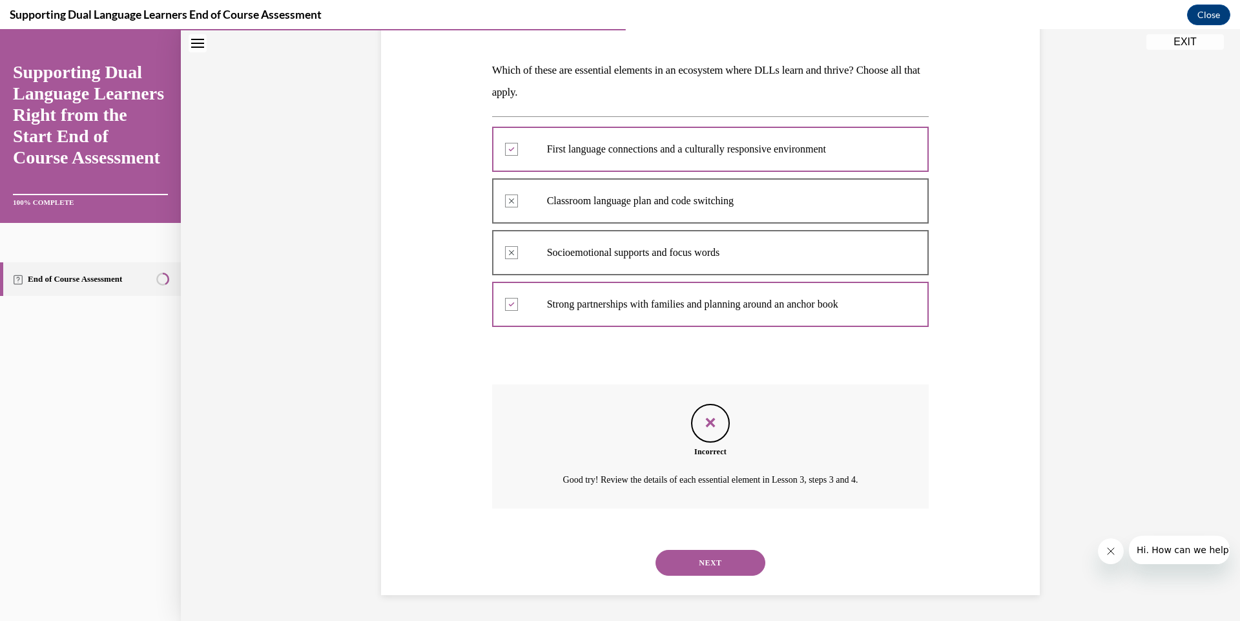
click at [704, 567] on button "NEXT" at bounding box center [711, 563] width 110 height 26
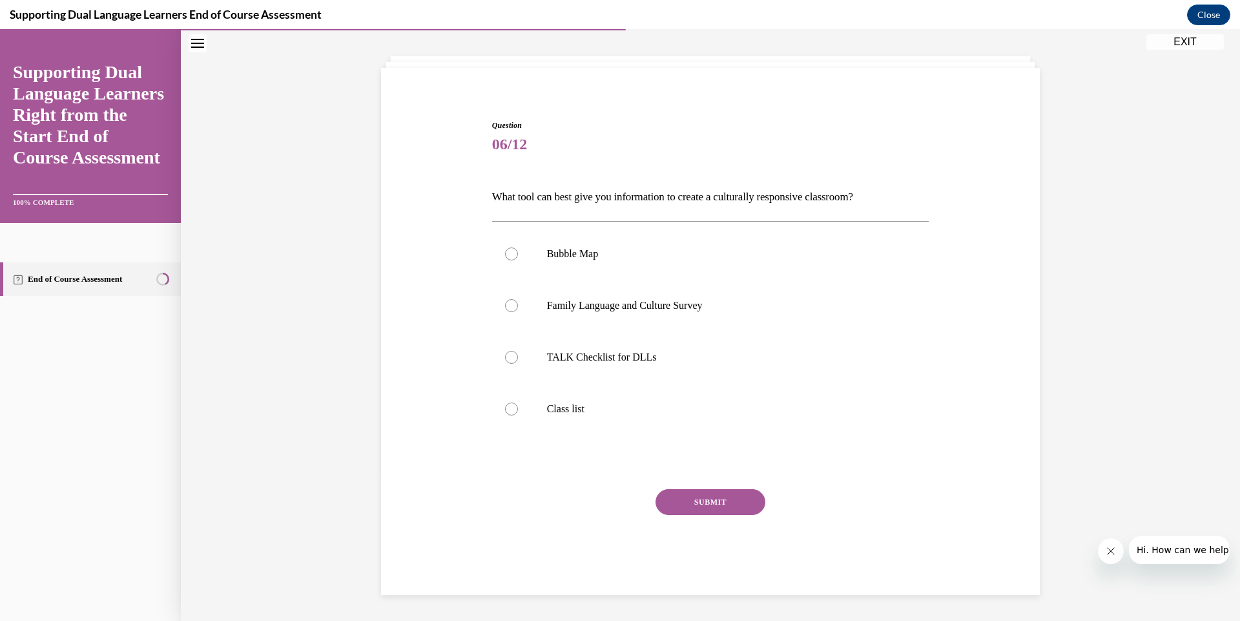
scroll to position [39, 0]
